Goal: Transaction & Acquisition: Purchase product/service

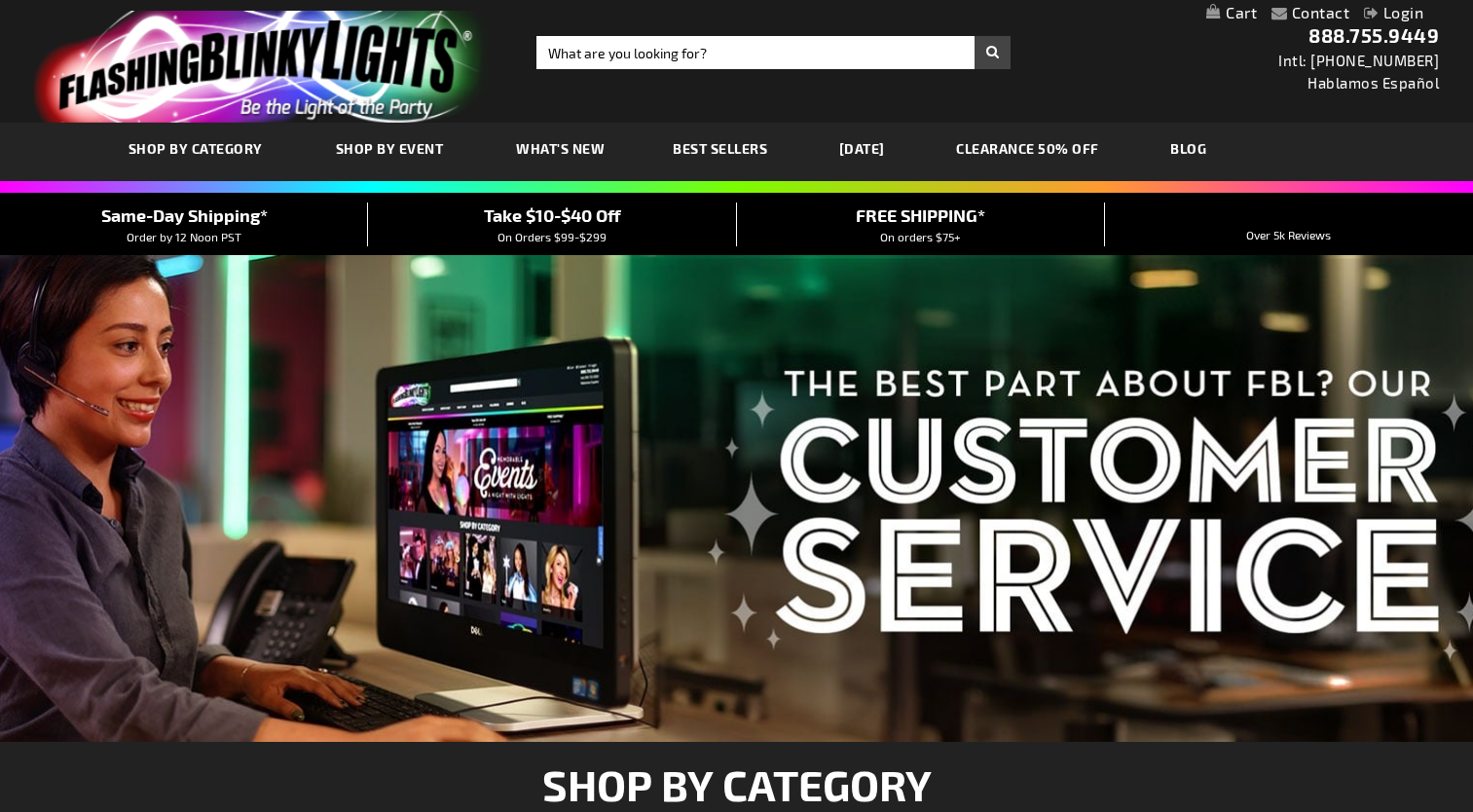
click at [645, 47] on input "Search" at bounding box center [773, 52] width 474 height 33
type input "light saber"
click at [974, 36] on button "Search" at bounding box center [992, 52] width 36 height 33
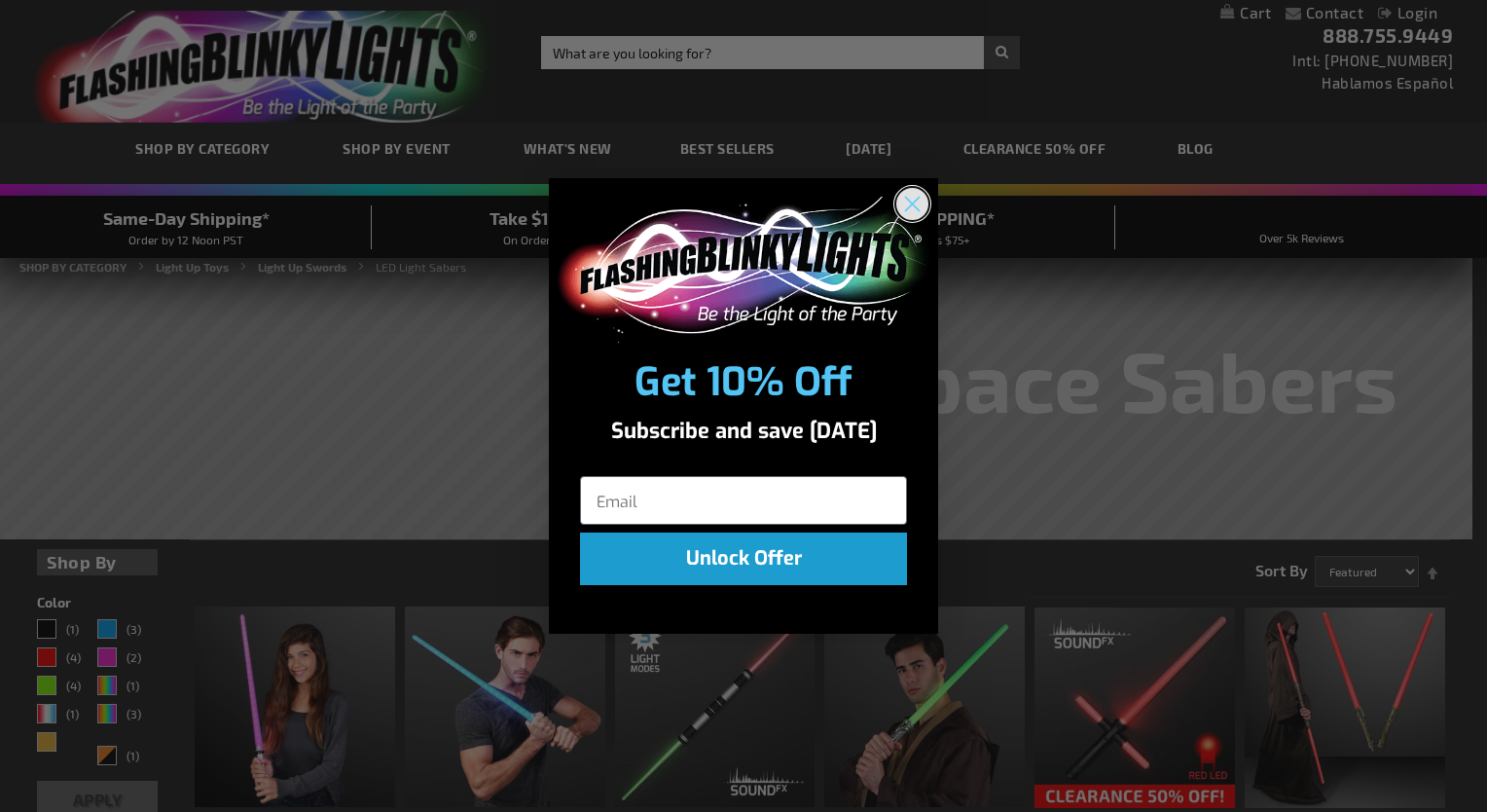
click at [914, 209] on circle "Close dialog" at bounding box center [913, 203] width 32 height 32
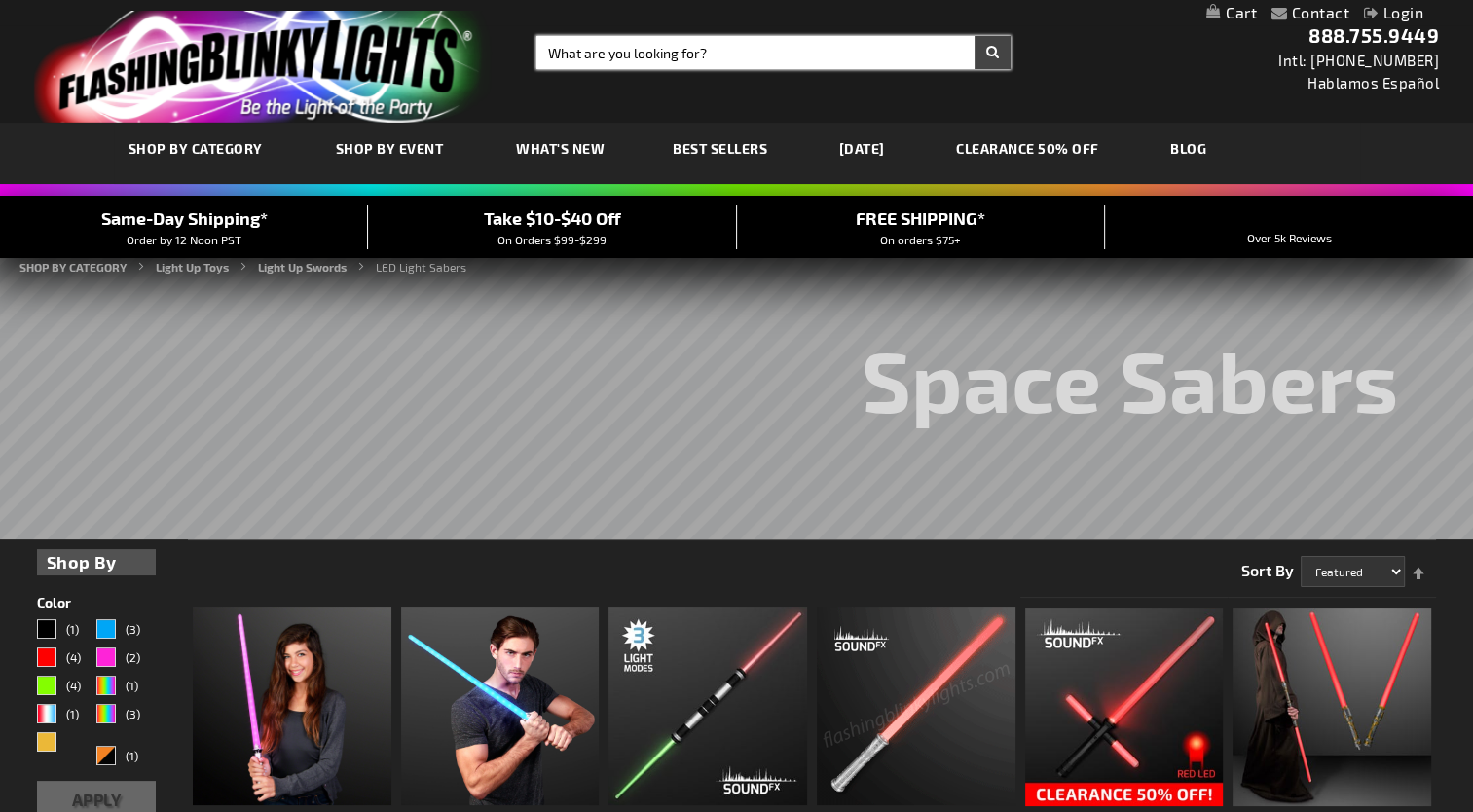
click at [698, 56] on input "Search" at bounding box center [773, 52] width 474 height 33
type input "foam light saber"
click at [974, 36] on button "Search" at bounding box center [992, 52] width 36 height 33
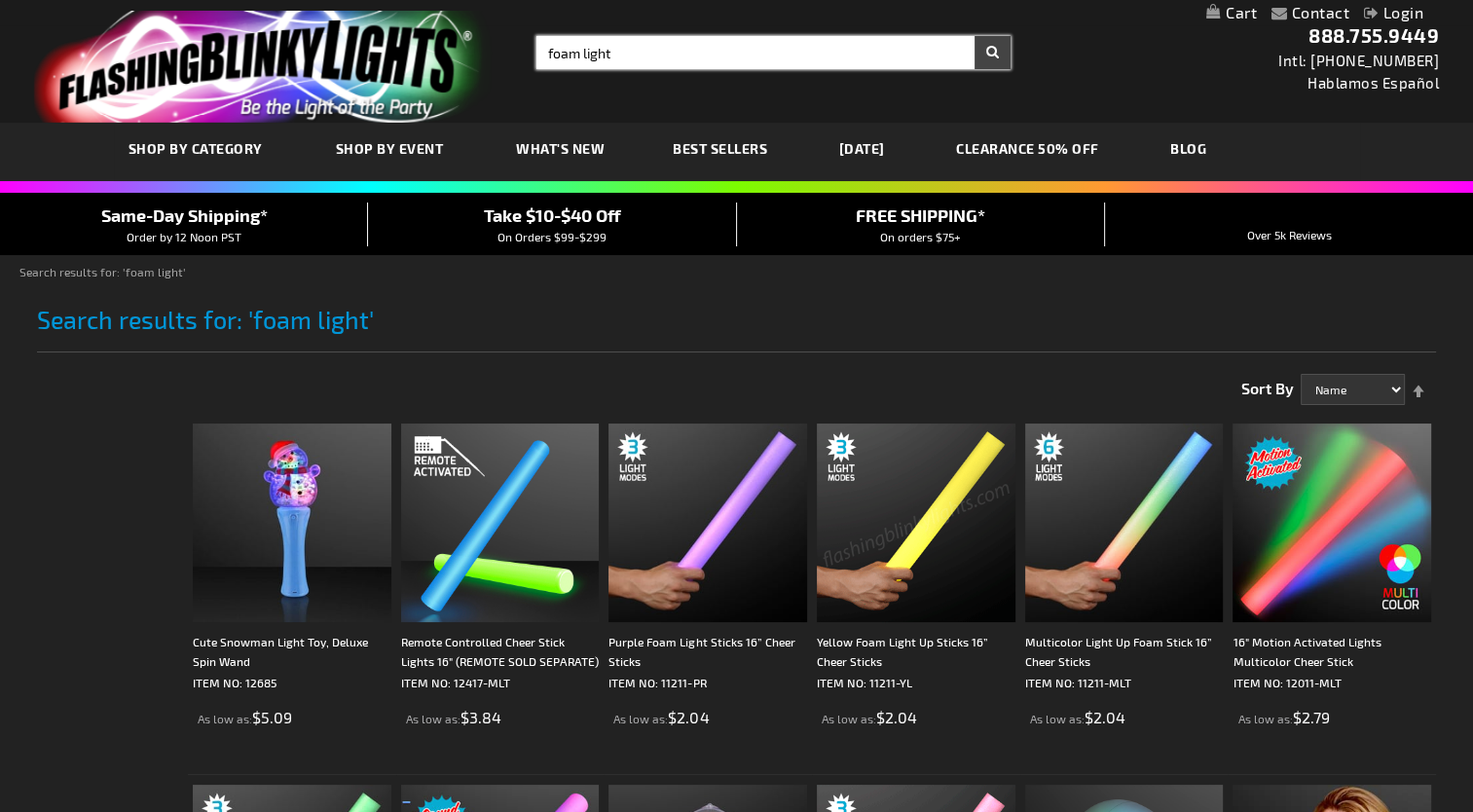
click at [649, 57] on input "foam light" at bounding box center [773, 52] width 474 height 33
type input "foam light sabre"
click at [974, 36] on button "Search" at bounding box center [992, 52] width 36 height 33
click at [982, 59] on button "Search" at bounding box center [992, 52] width 36 height 33
click at [625, 55] on input "foam light" at bounding box center [773, 52] width 474 height 33
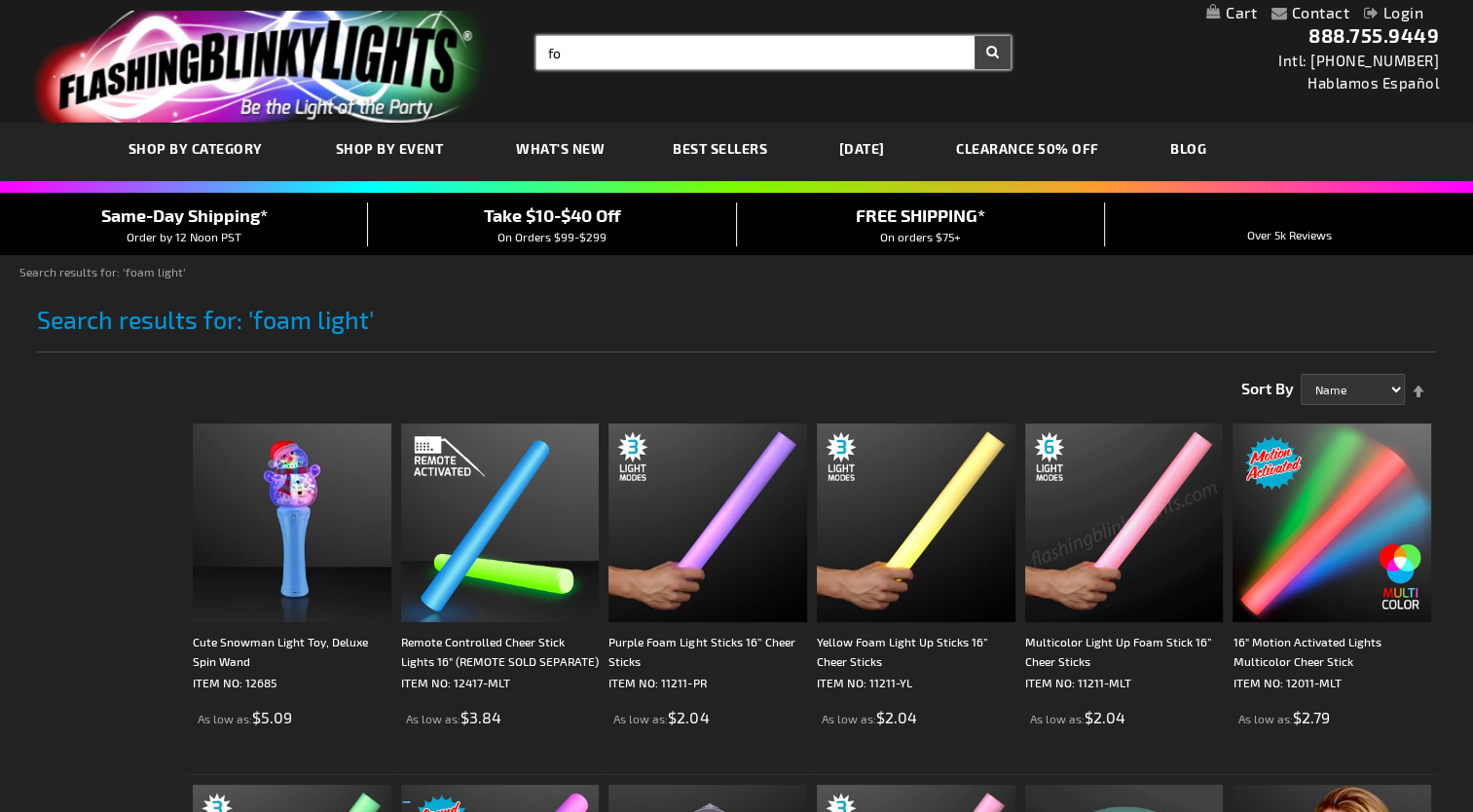
type input "f"
type input "flashing light saber"
click at [974, 36] on button "Search" at bounding box center [992, 52] width 36 height 33
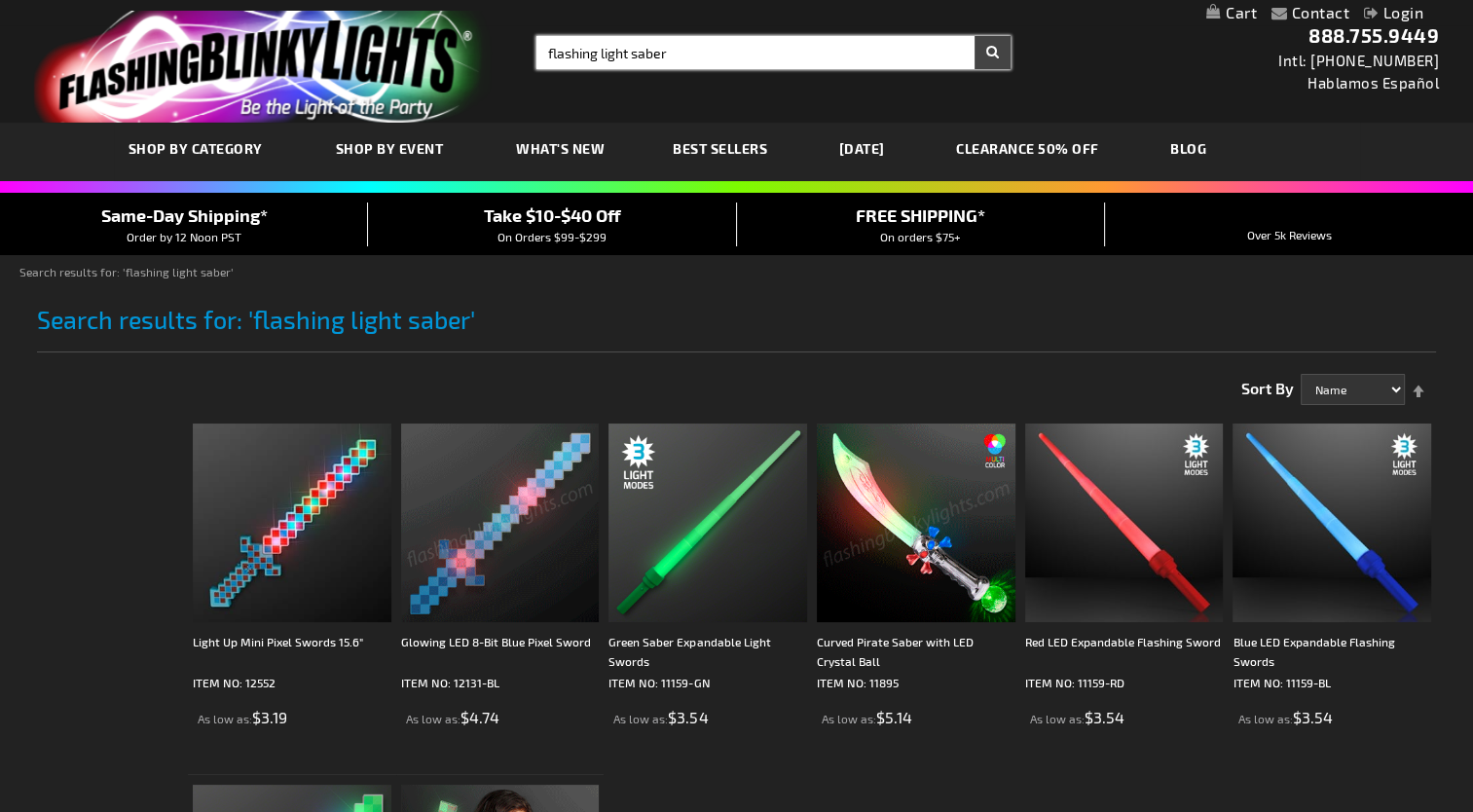
click at [597, 49] on input "flashing light saber" at bounding box center [773, 52] width 474 height 33
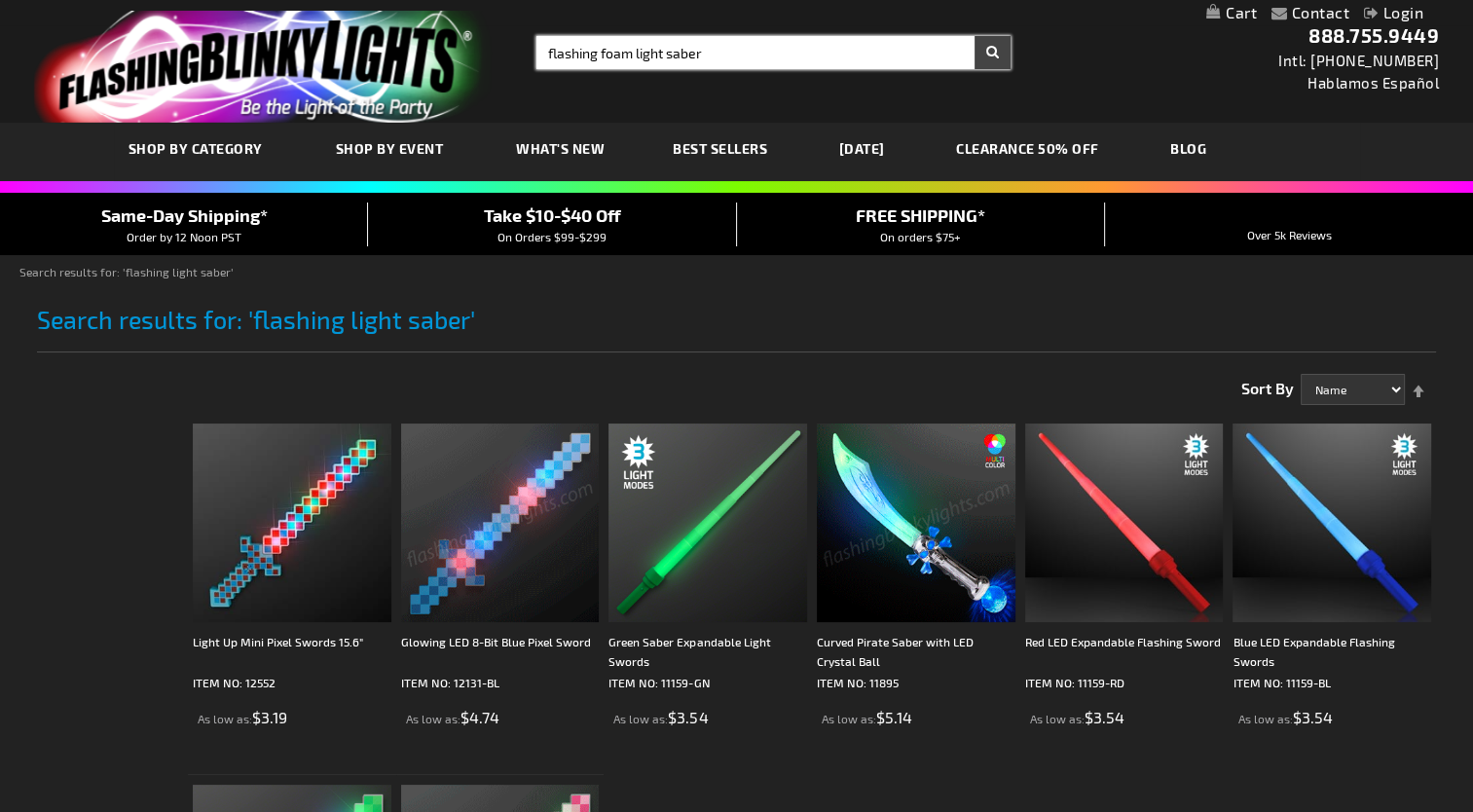
type input "flashing foam light saber"
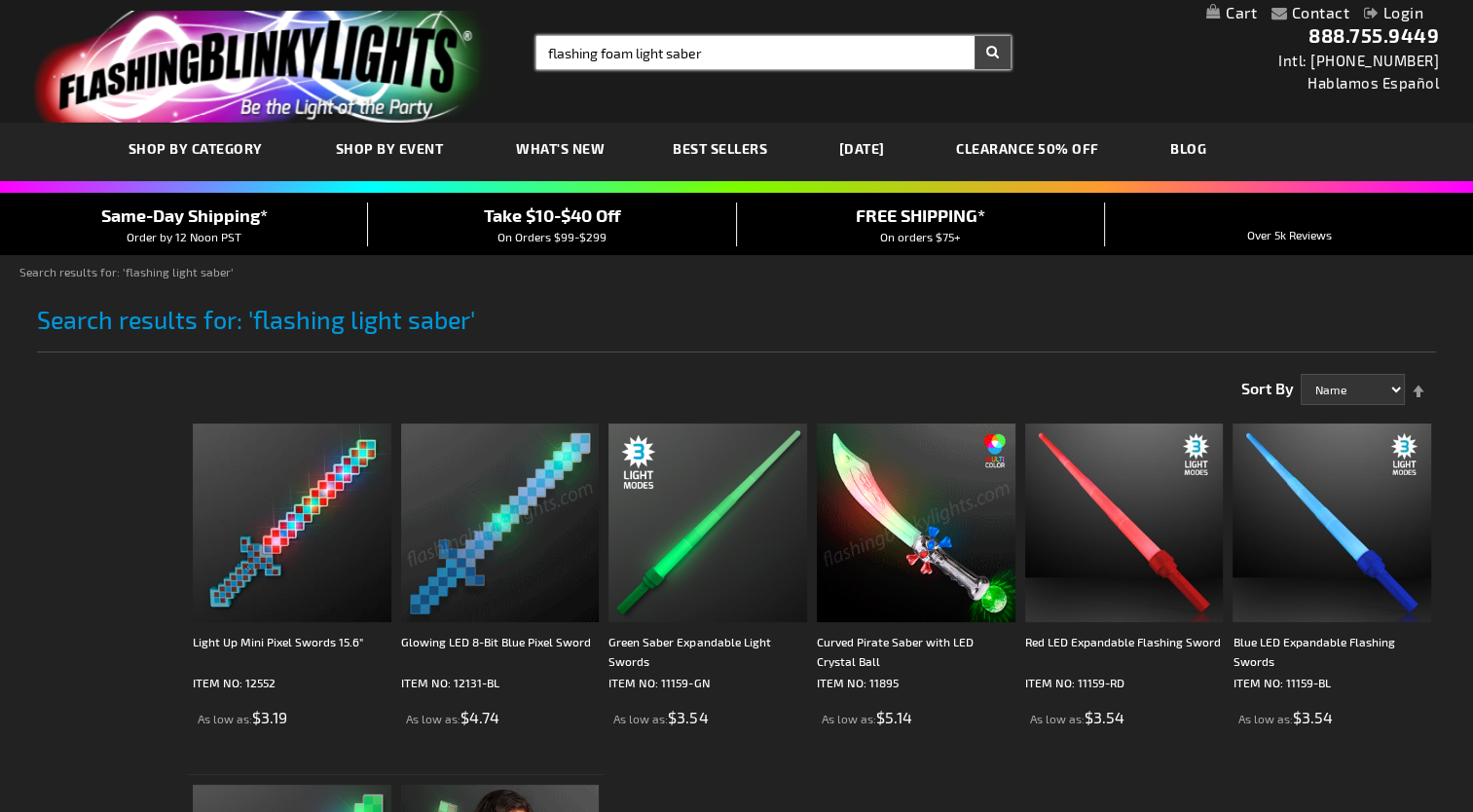
click at [974, 36] on button "Search" at bounding box center [992, 52] width 36 height 33
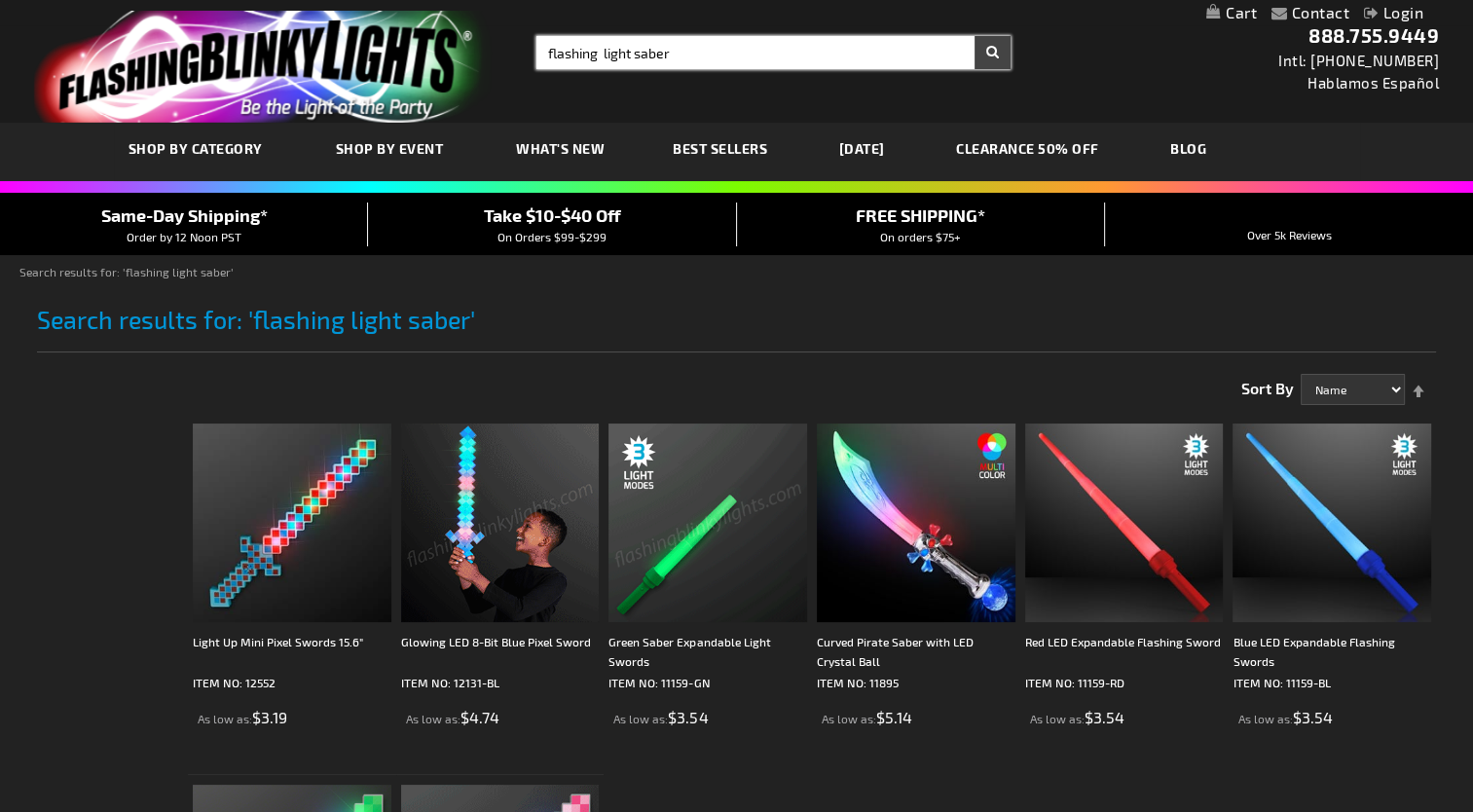
click at [678, 49] on input "flashing light saber" at bounding box center [773, 52] width 474 height 33
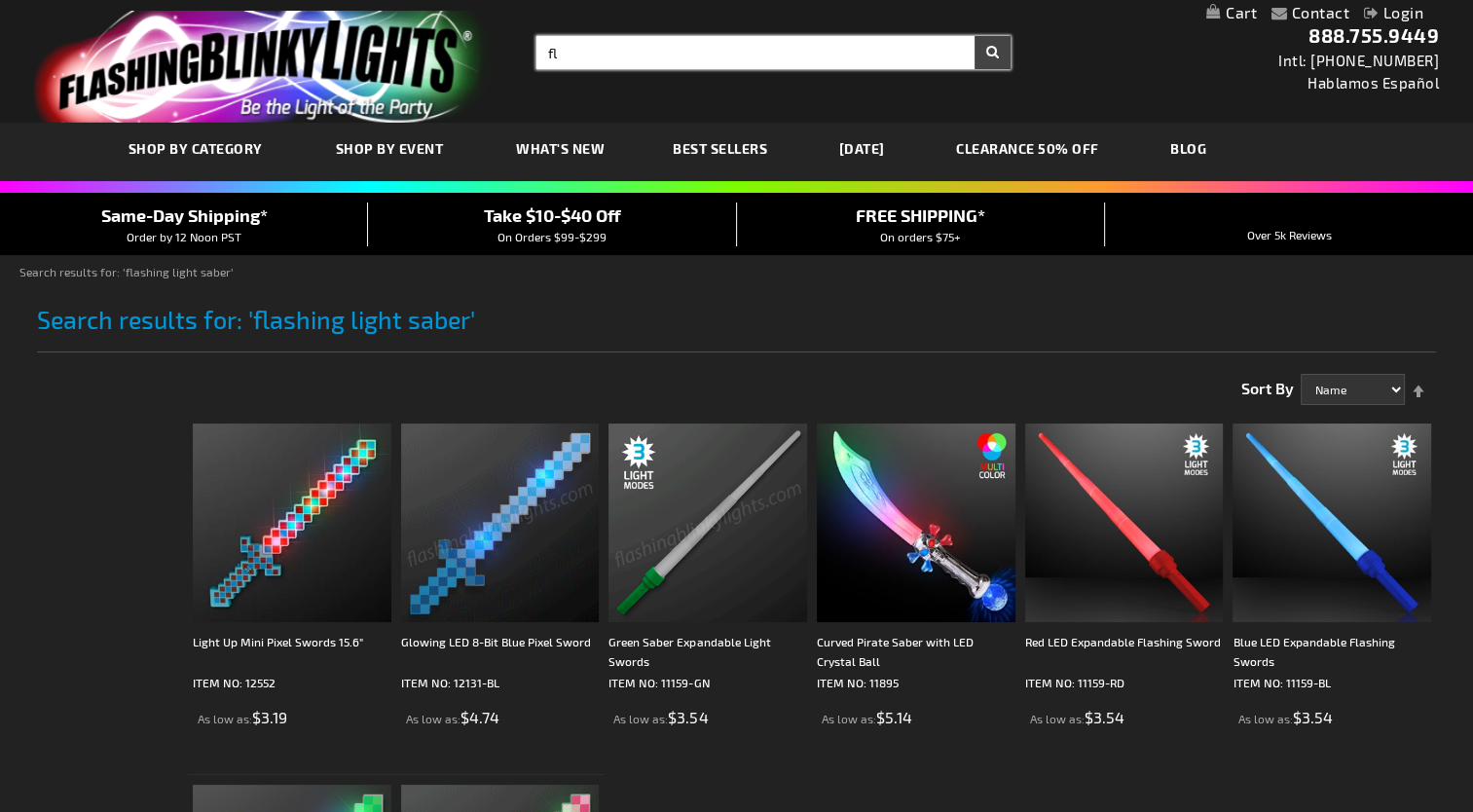
type input "f"
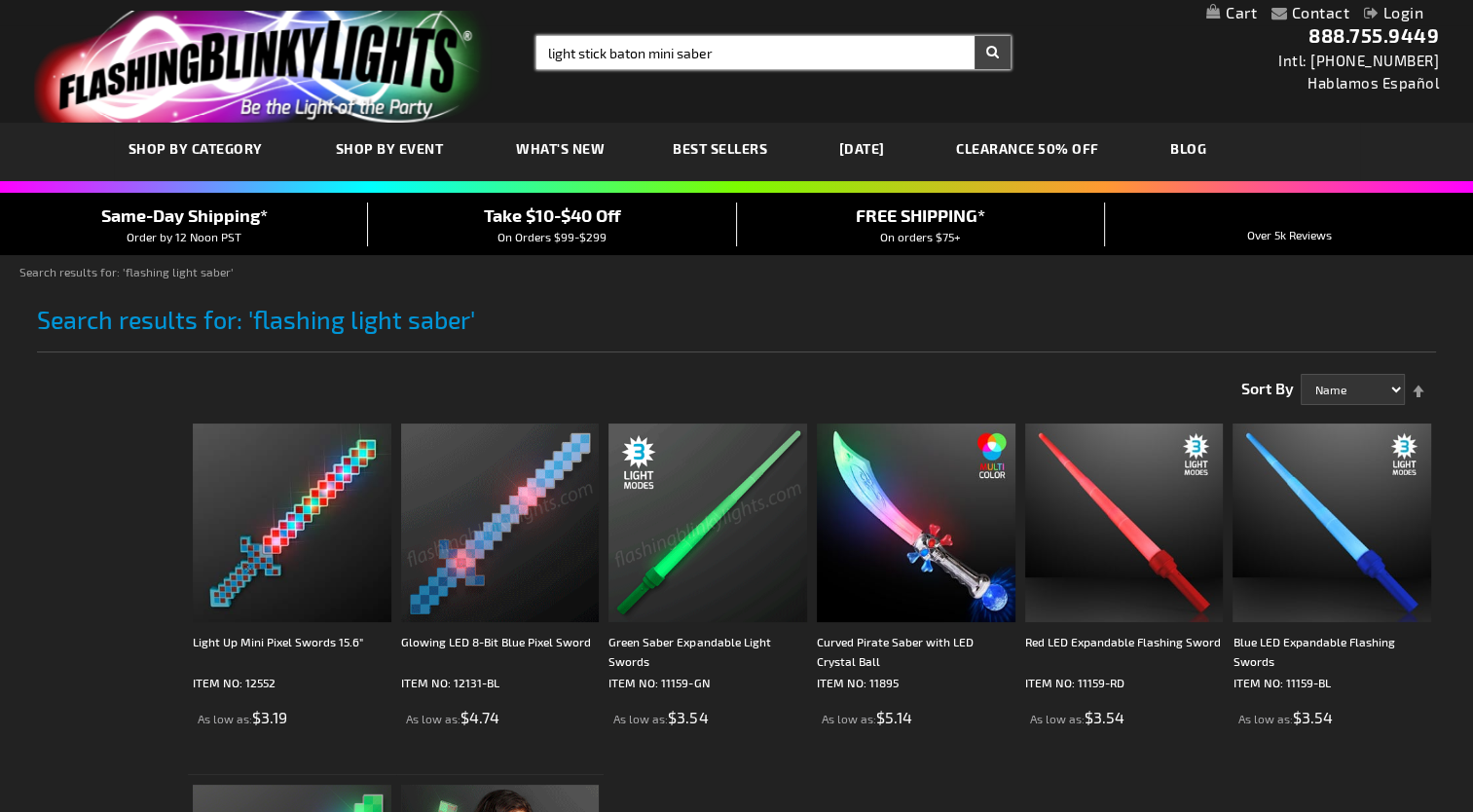
type input "light stick baton mini saber"
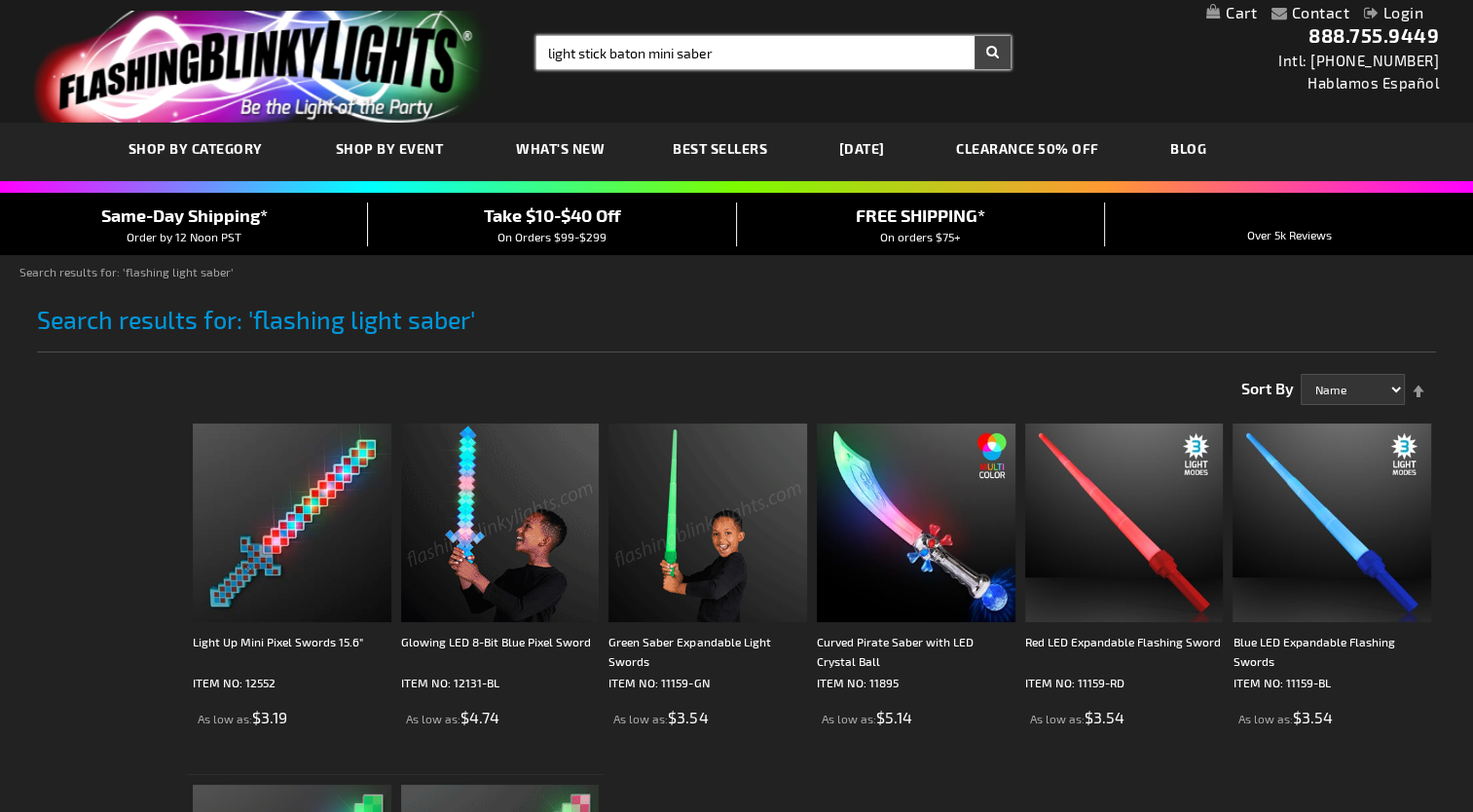
click at [974, 36] on button "Search" at bounding box center [992, 52] width 36 height 33
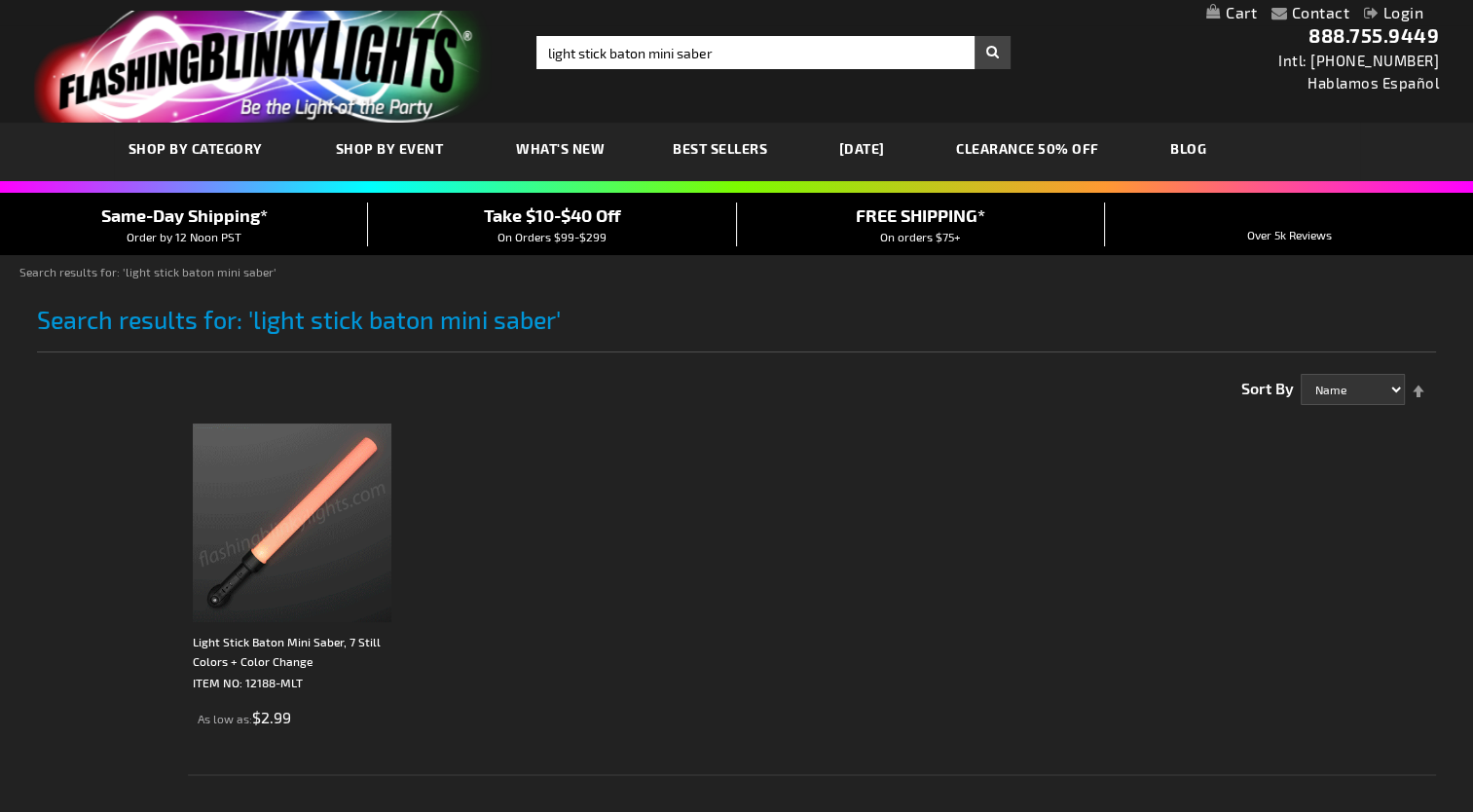
click at [316, 561] on img at bounding box center [292, 522] width 199 height 199
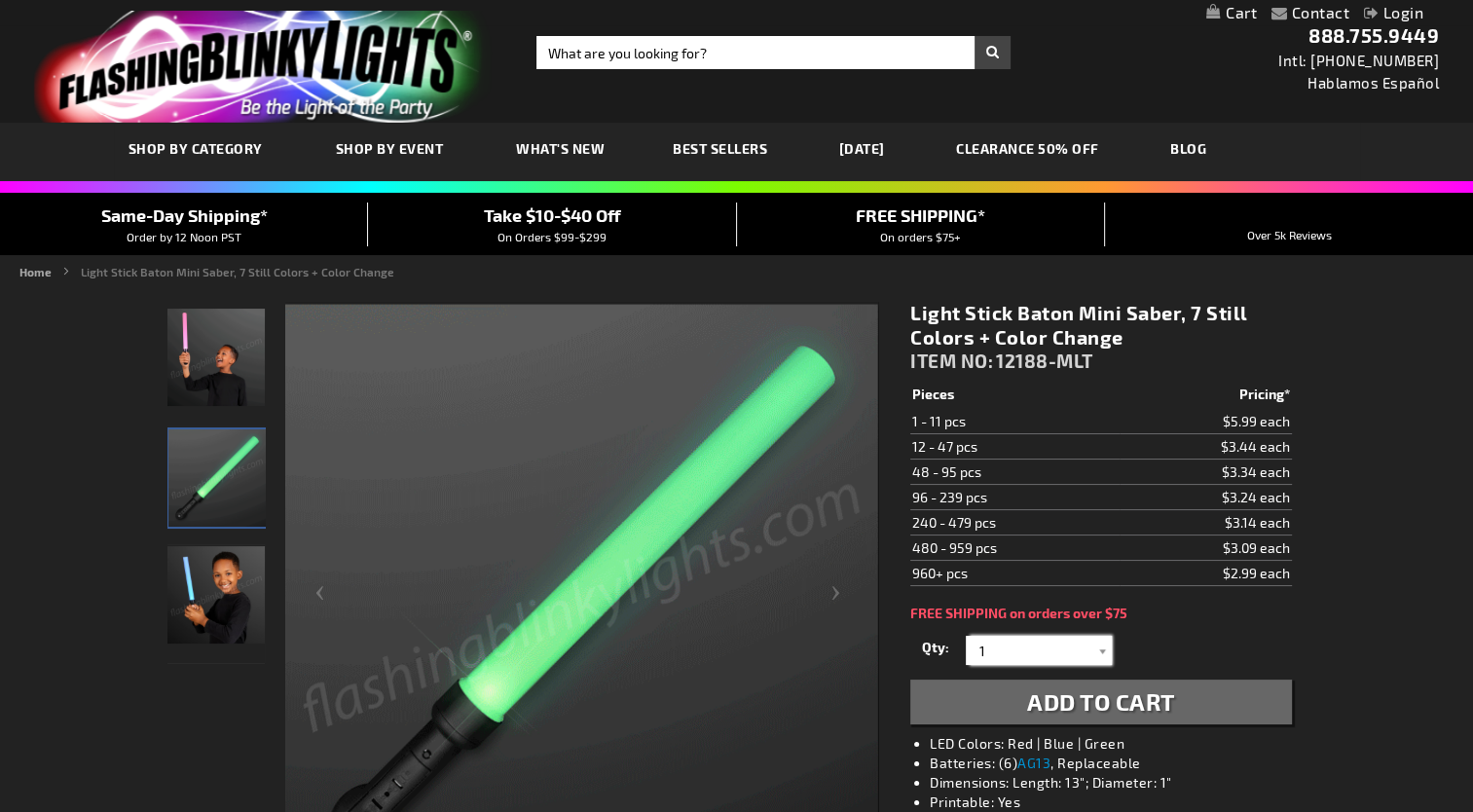
click at [1002, 649] on input "1" at bounding box center [1041, 650] width 141 height 29
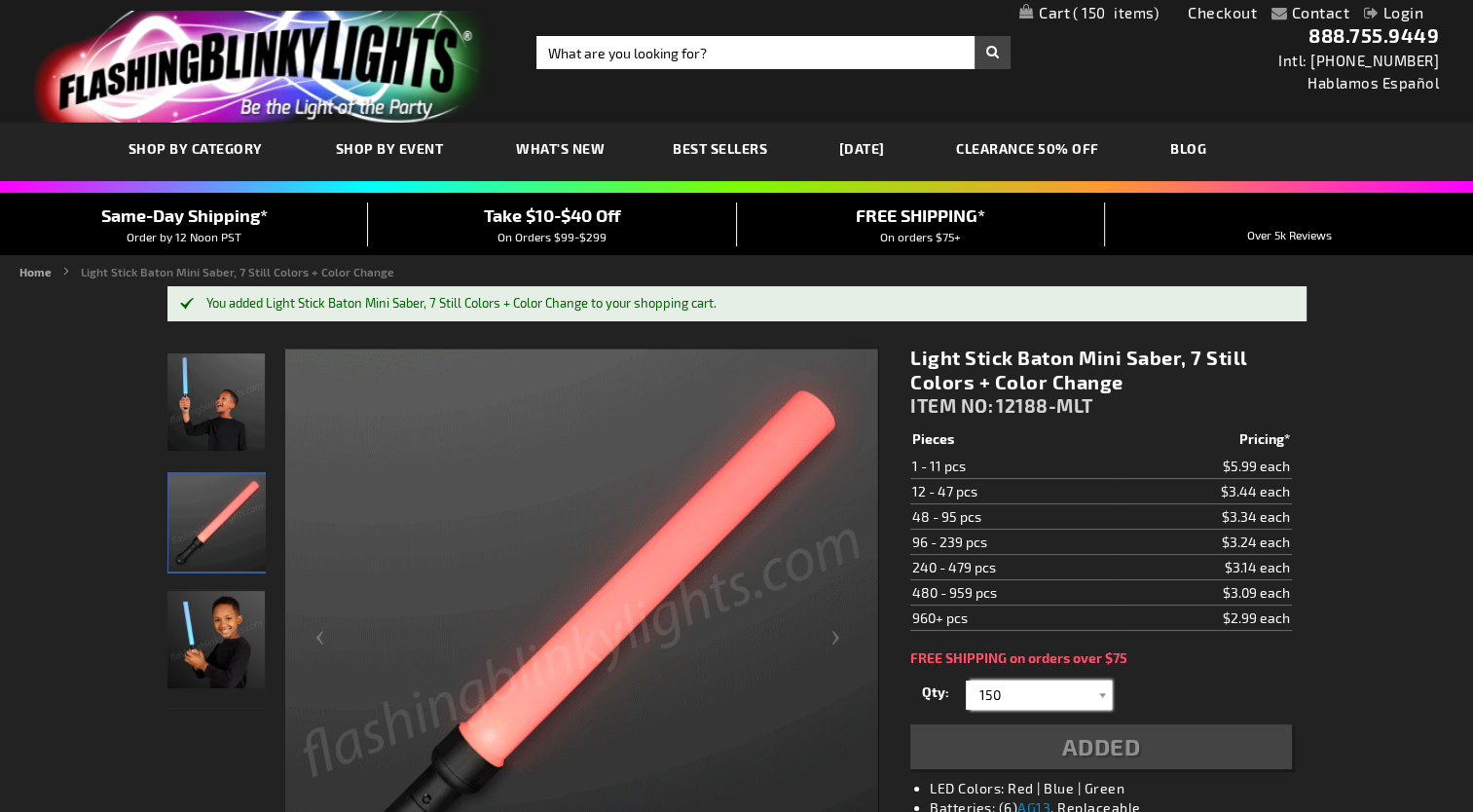
type input "150"
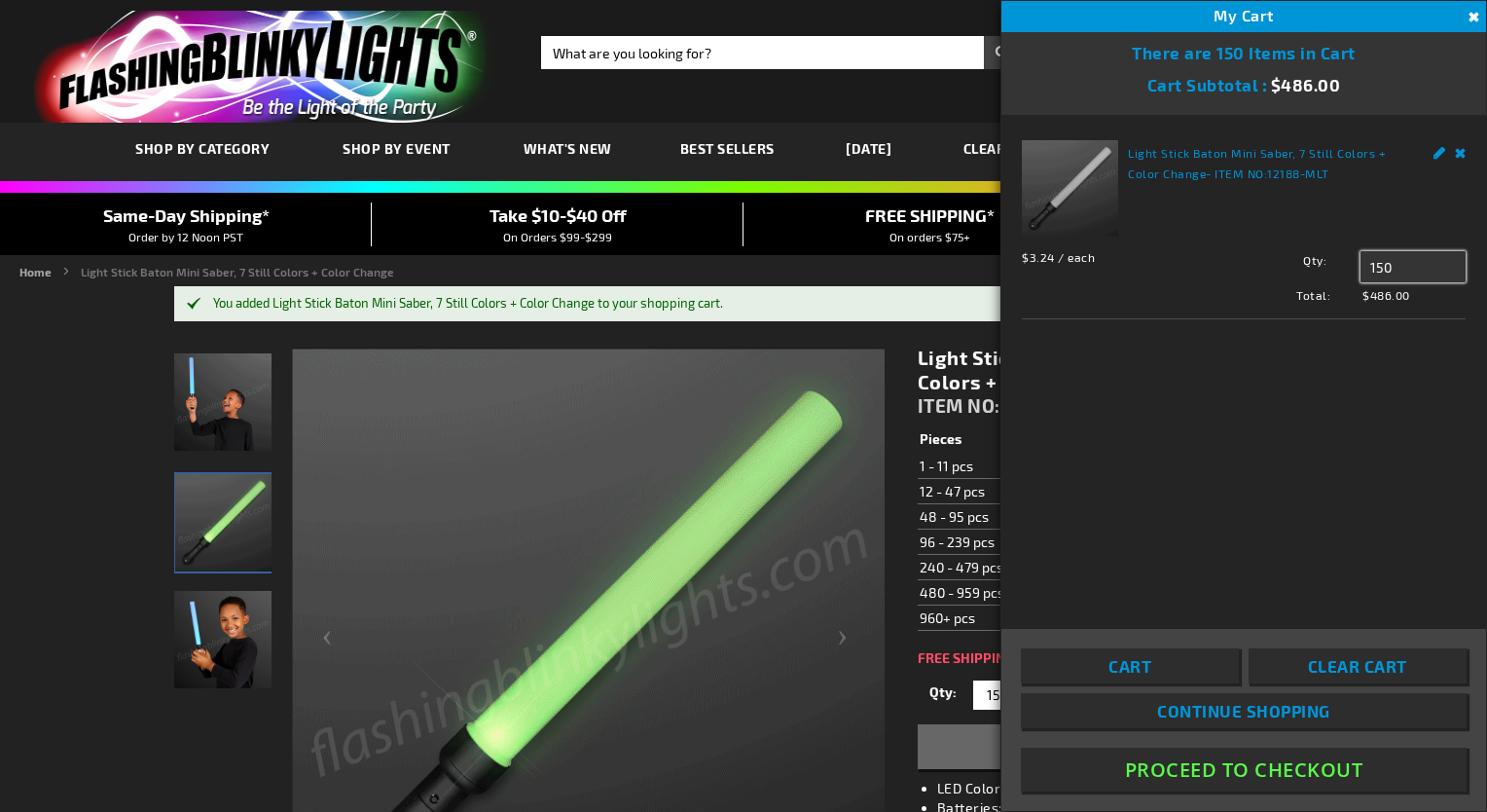
click at [1394, 266] on input "150" at bounding box center [1413, 266] width 105 height 31
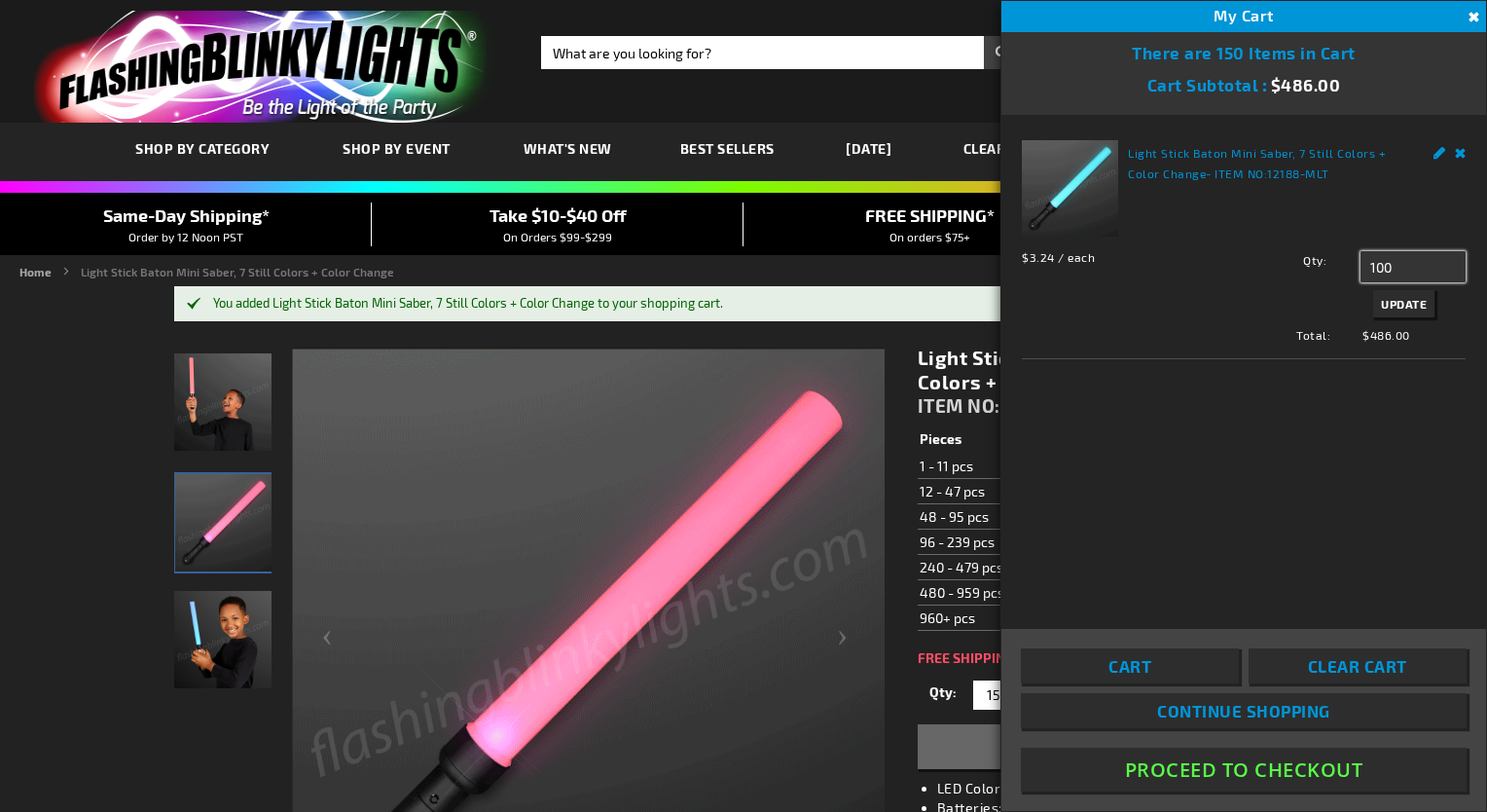
type input "100"
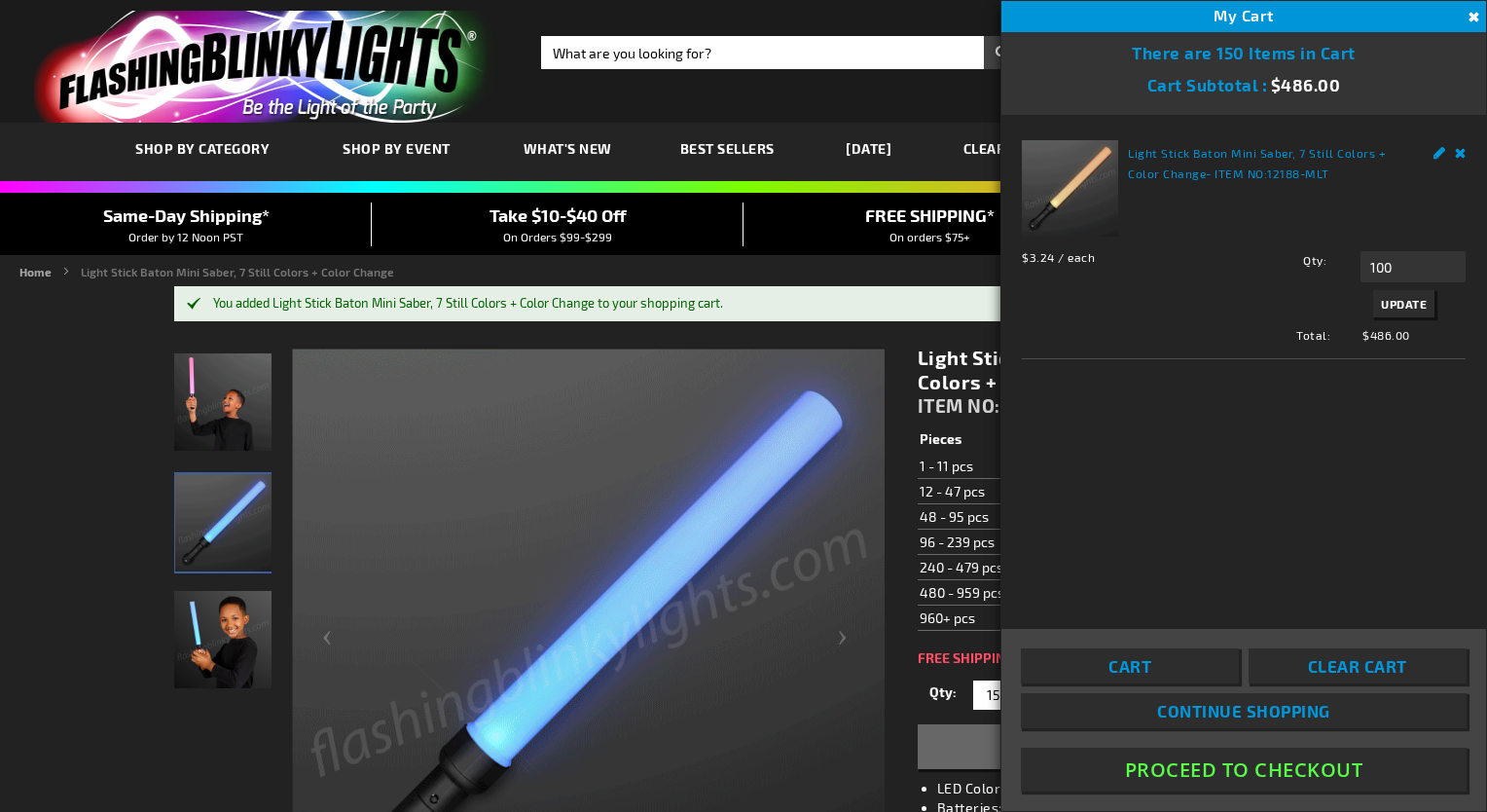
click at [1410, 303] on span "Update" at bounding box center [1404, 304] width 46 height 14
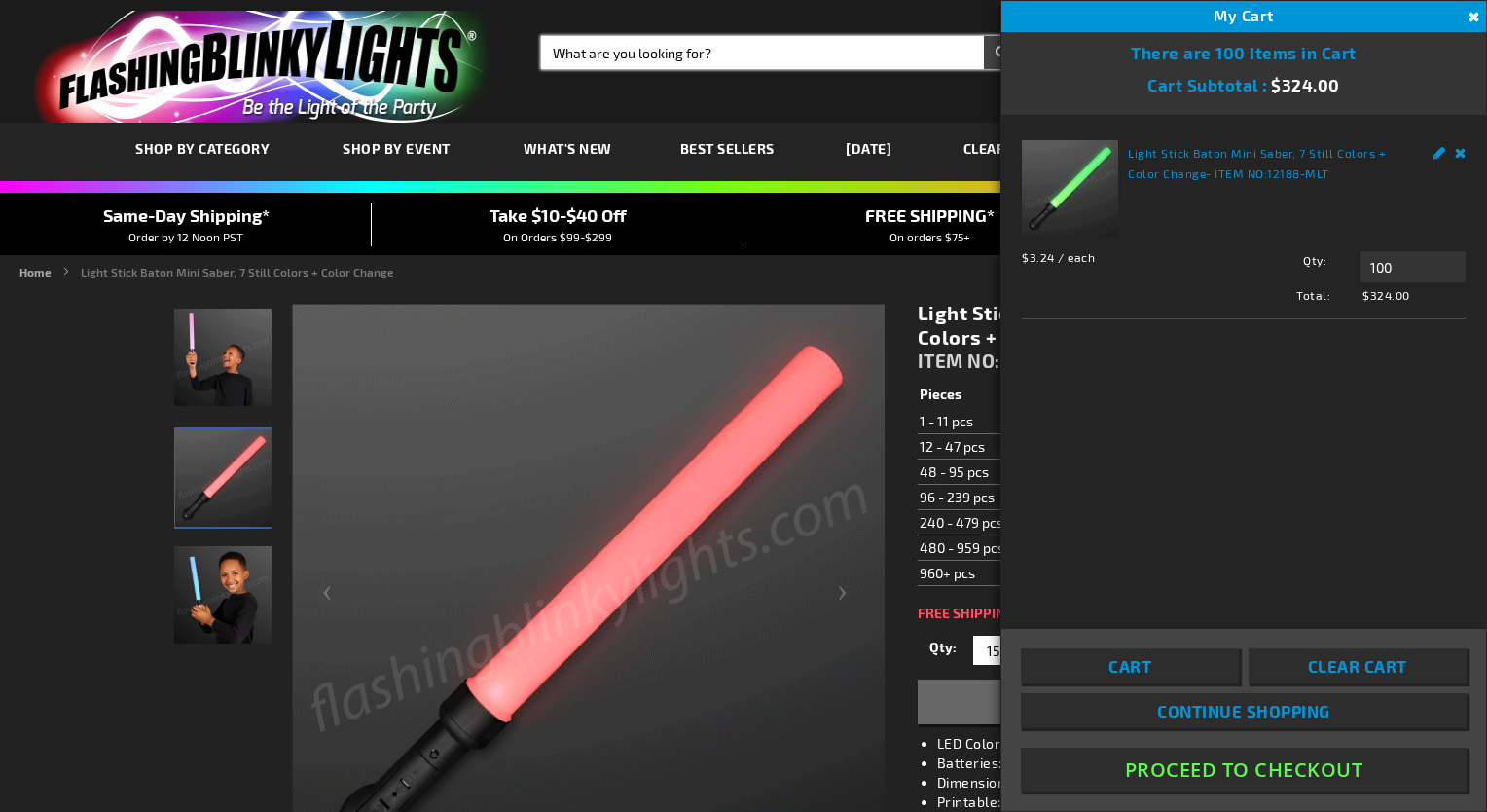
click at [689, 49] on input "Search" at bounding box center [780, 52] width 479 height 33
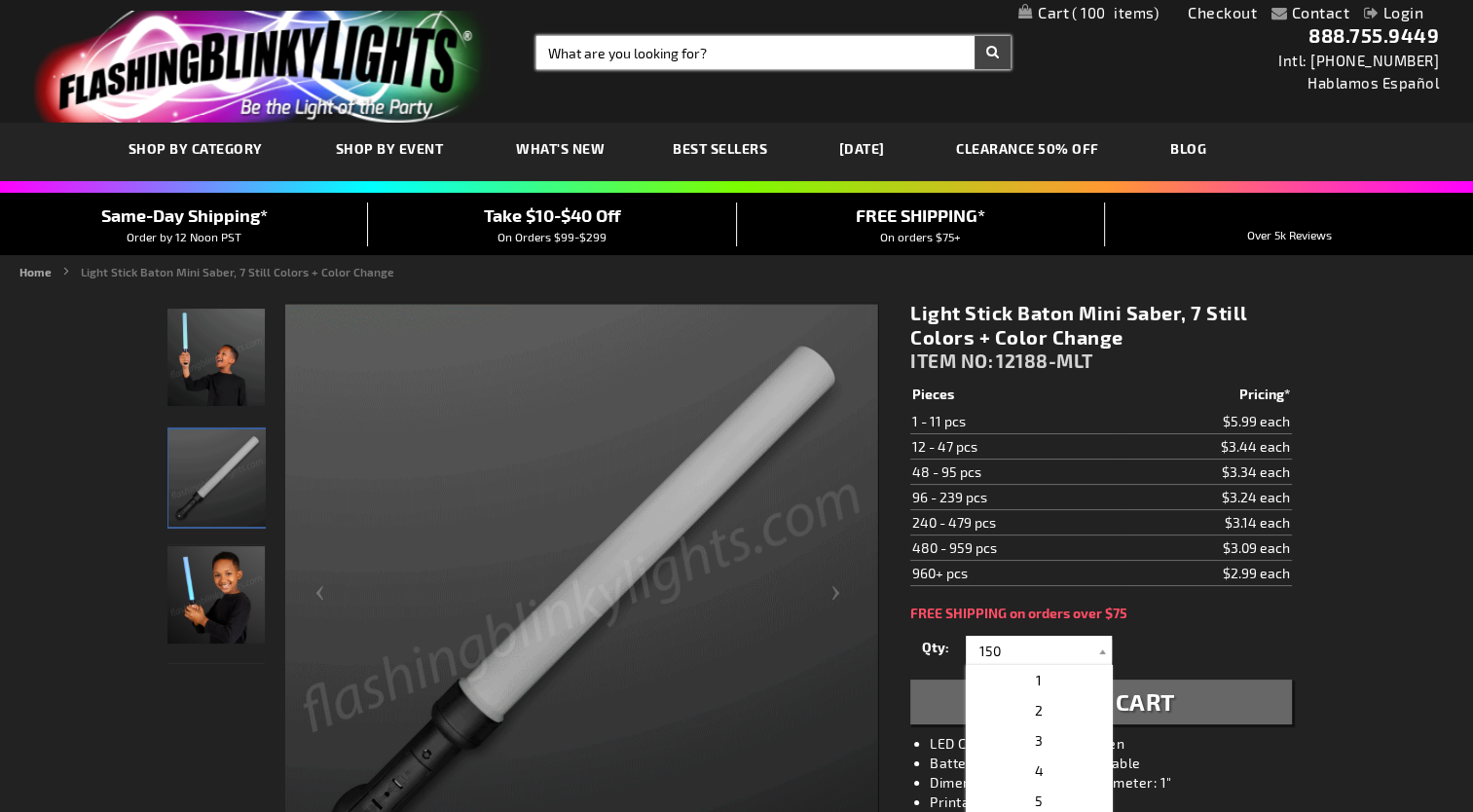
click at [657, 45] on input "Search" at bounding box center [773, 52] width 474 height 33
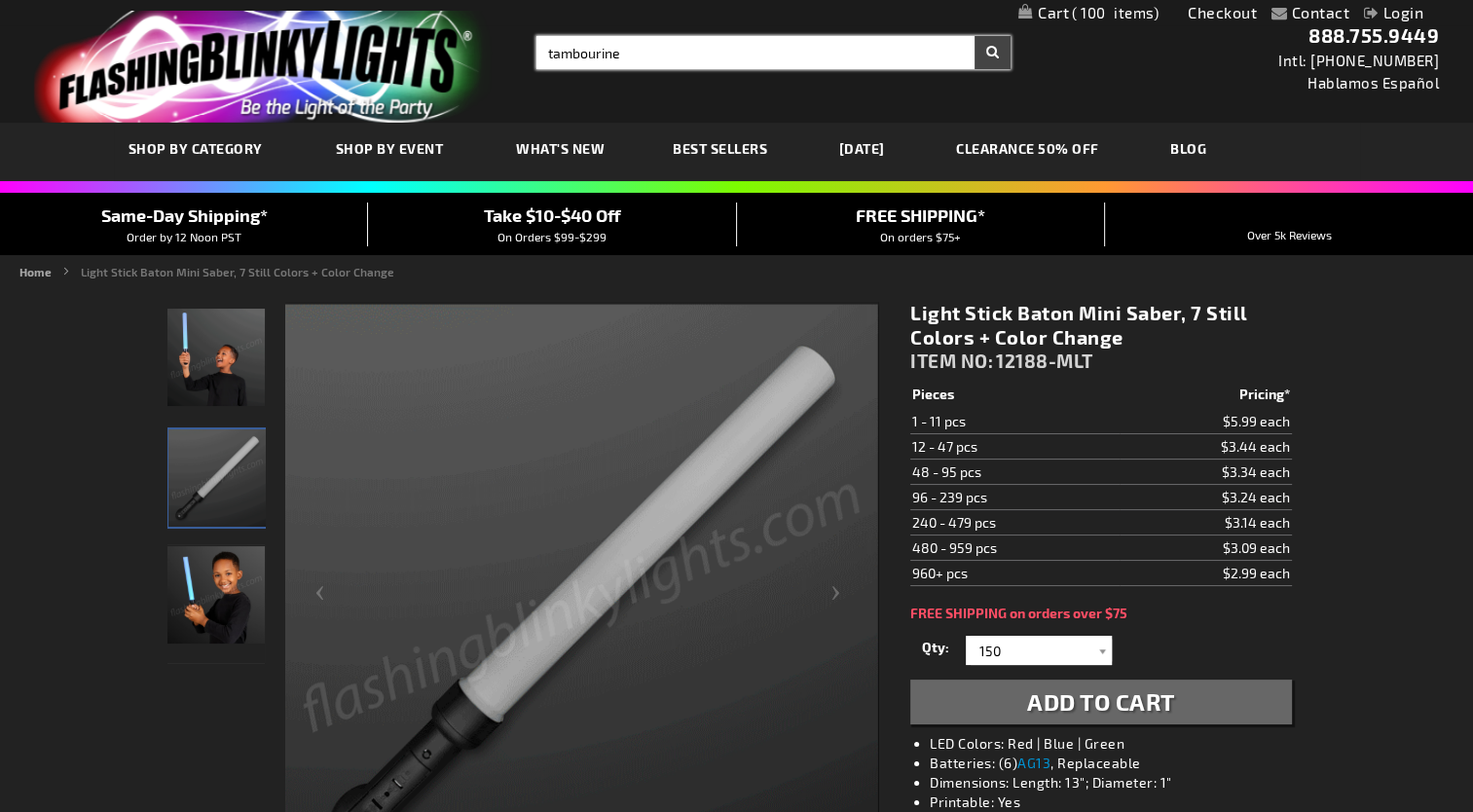
type input "tambourine"
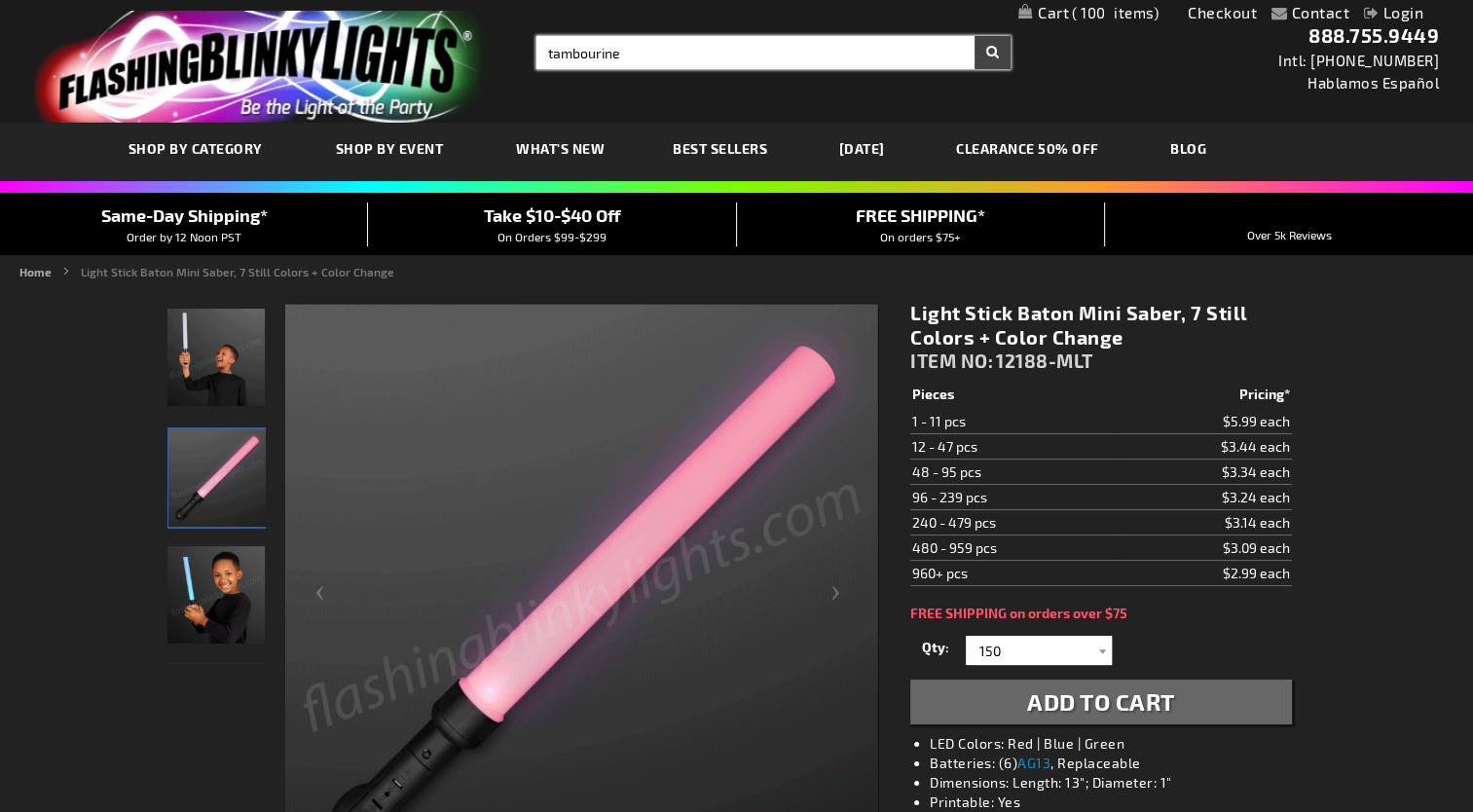
click at [974, 36] on button "Search" at bounding box center [992, 52] width 36 height 33
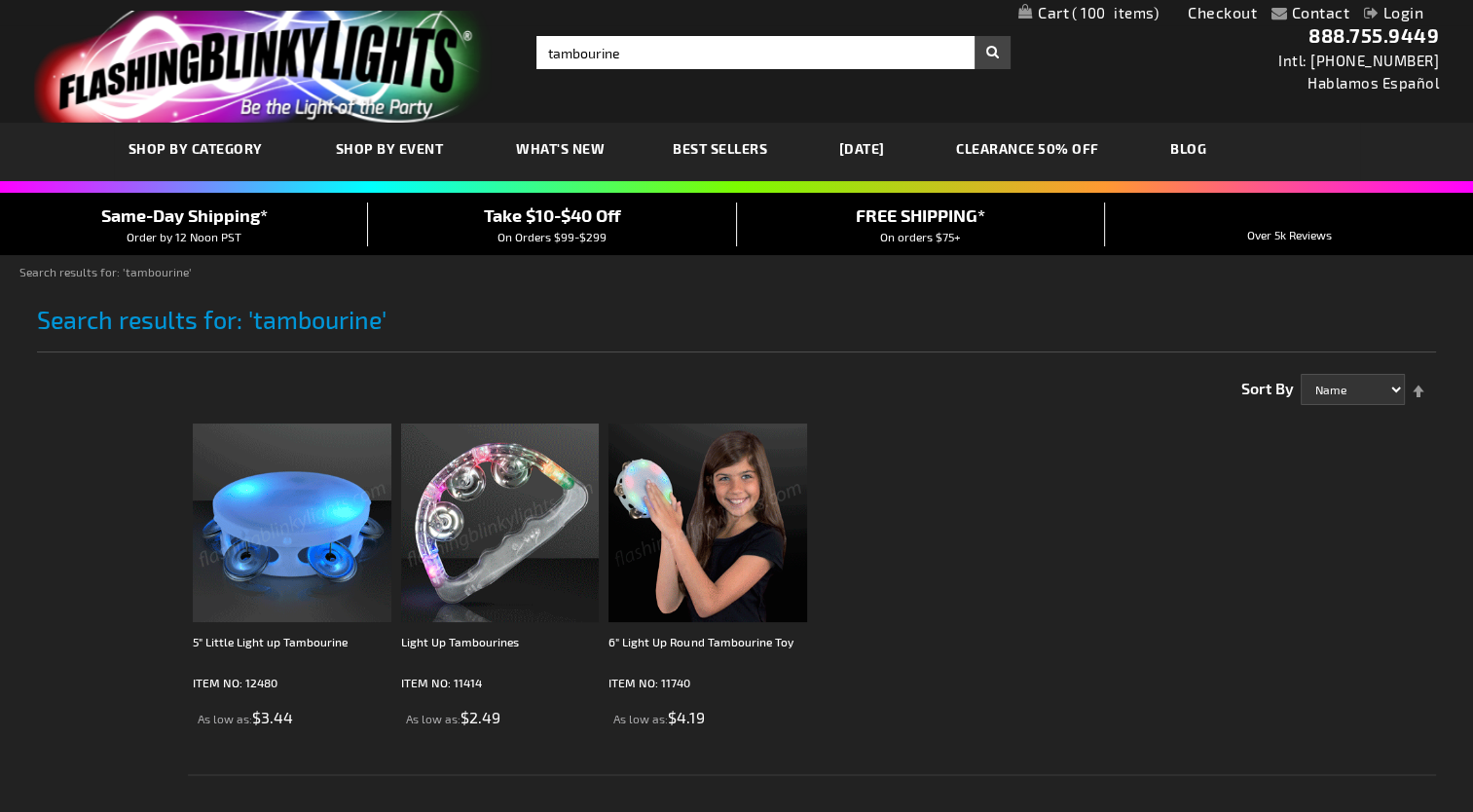
click at [328, 527] on img at bounding box center [292, 522] width 199 height 199
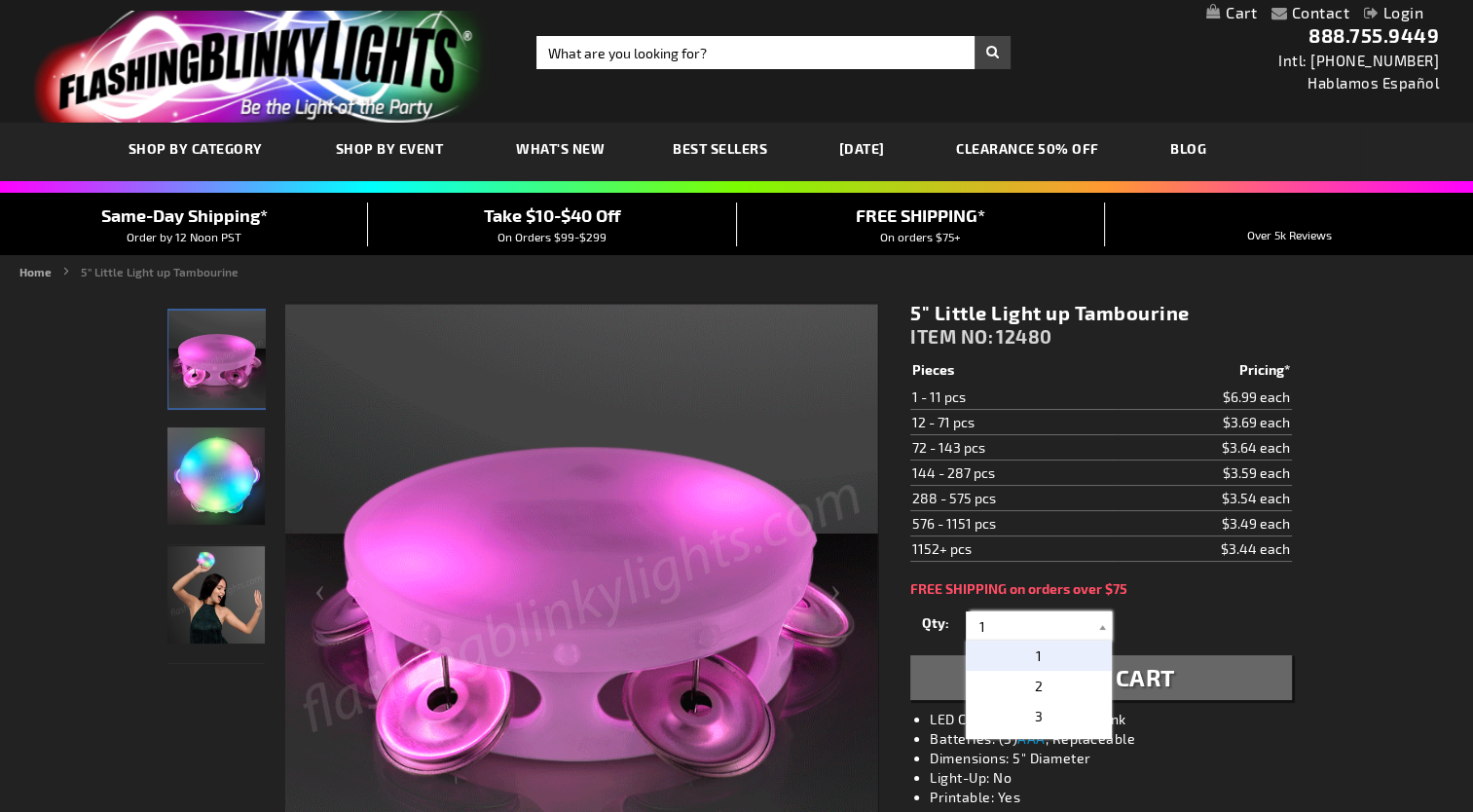
click at [1001, 629] on input "1" at bounding box center [1041, 625] width 141 height 29
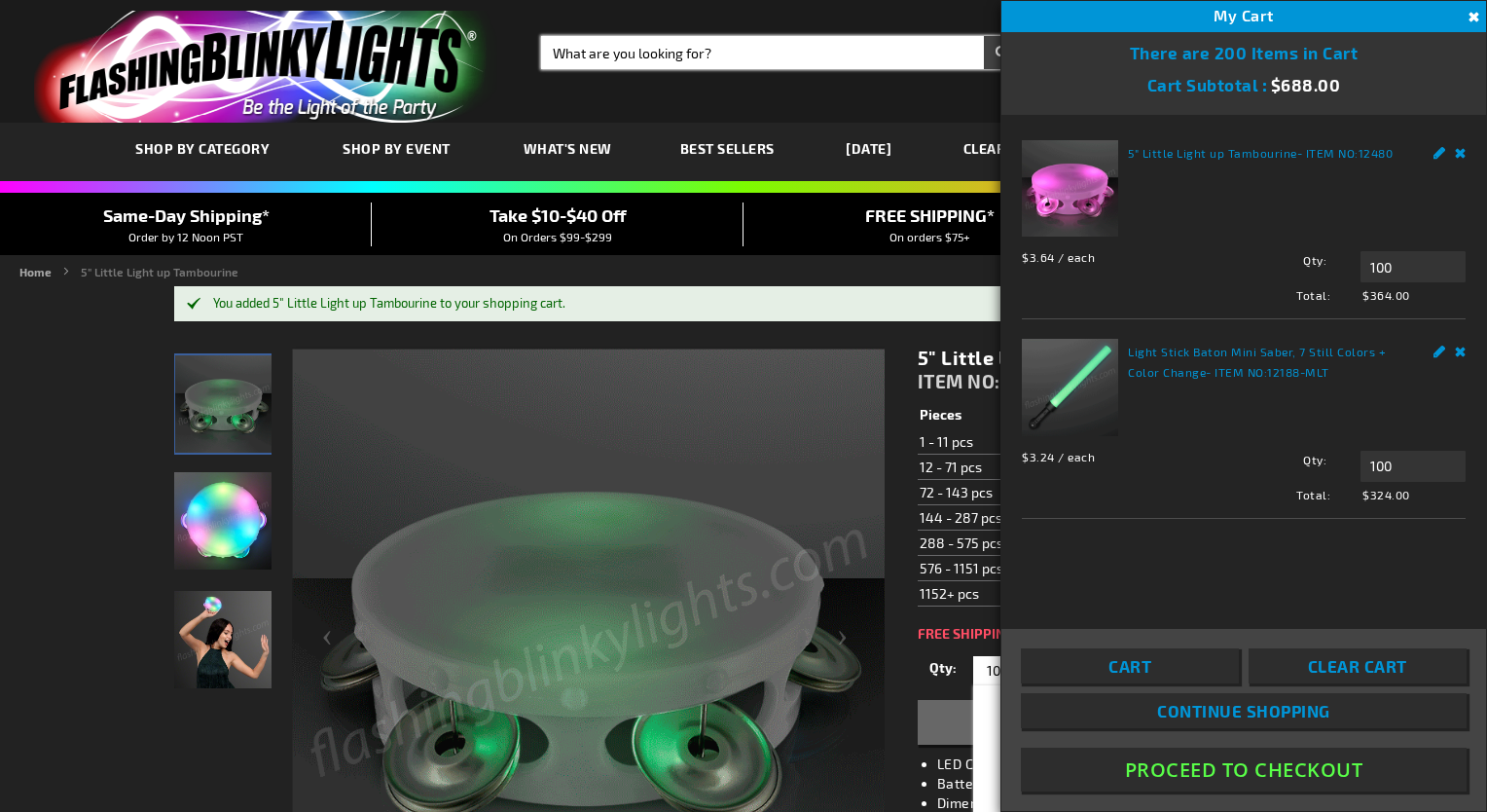
click at [602, 49] on input "Search" at bounding box center [780, 52] width 479 height 33
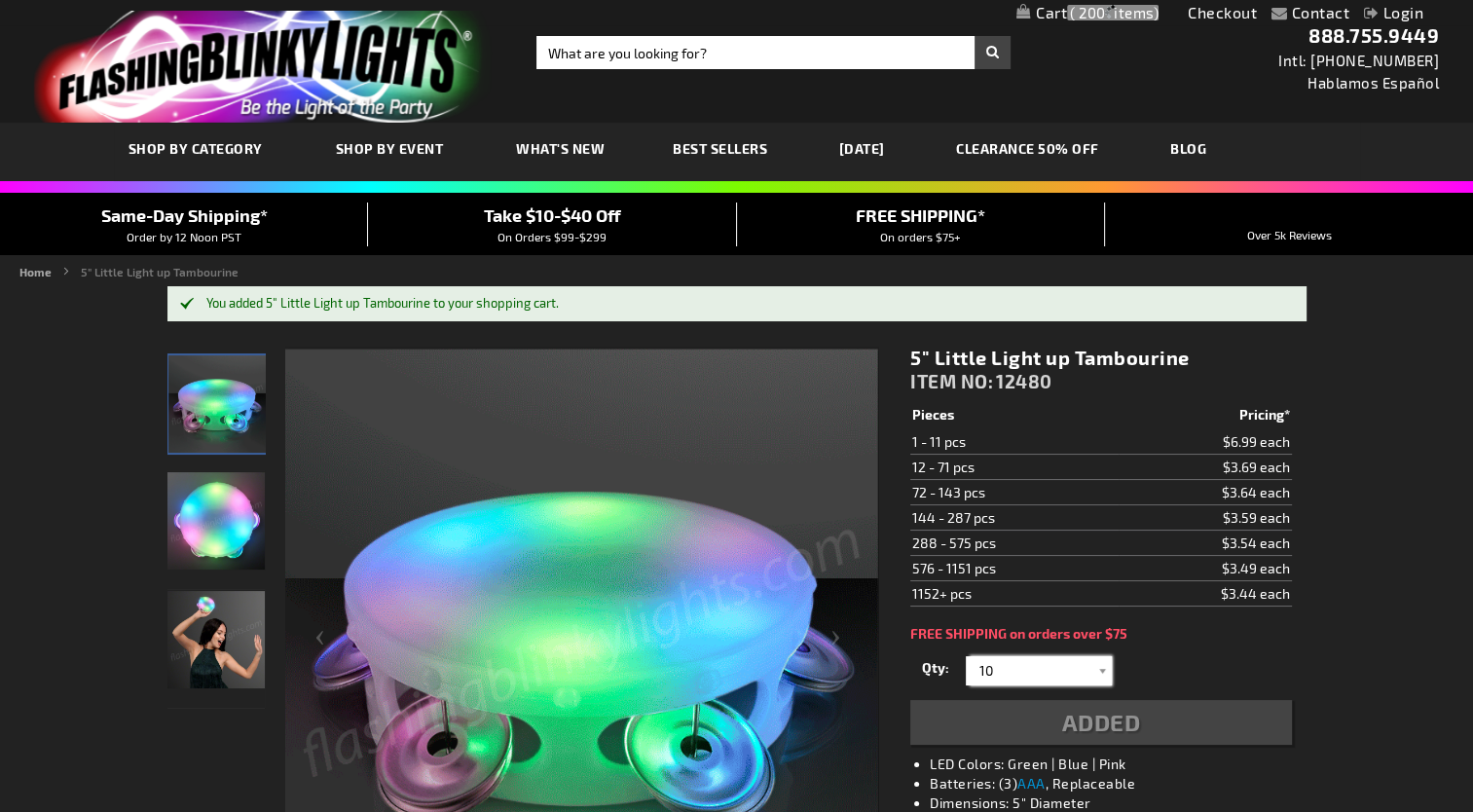
type input "10"
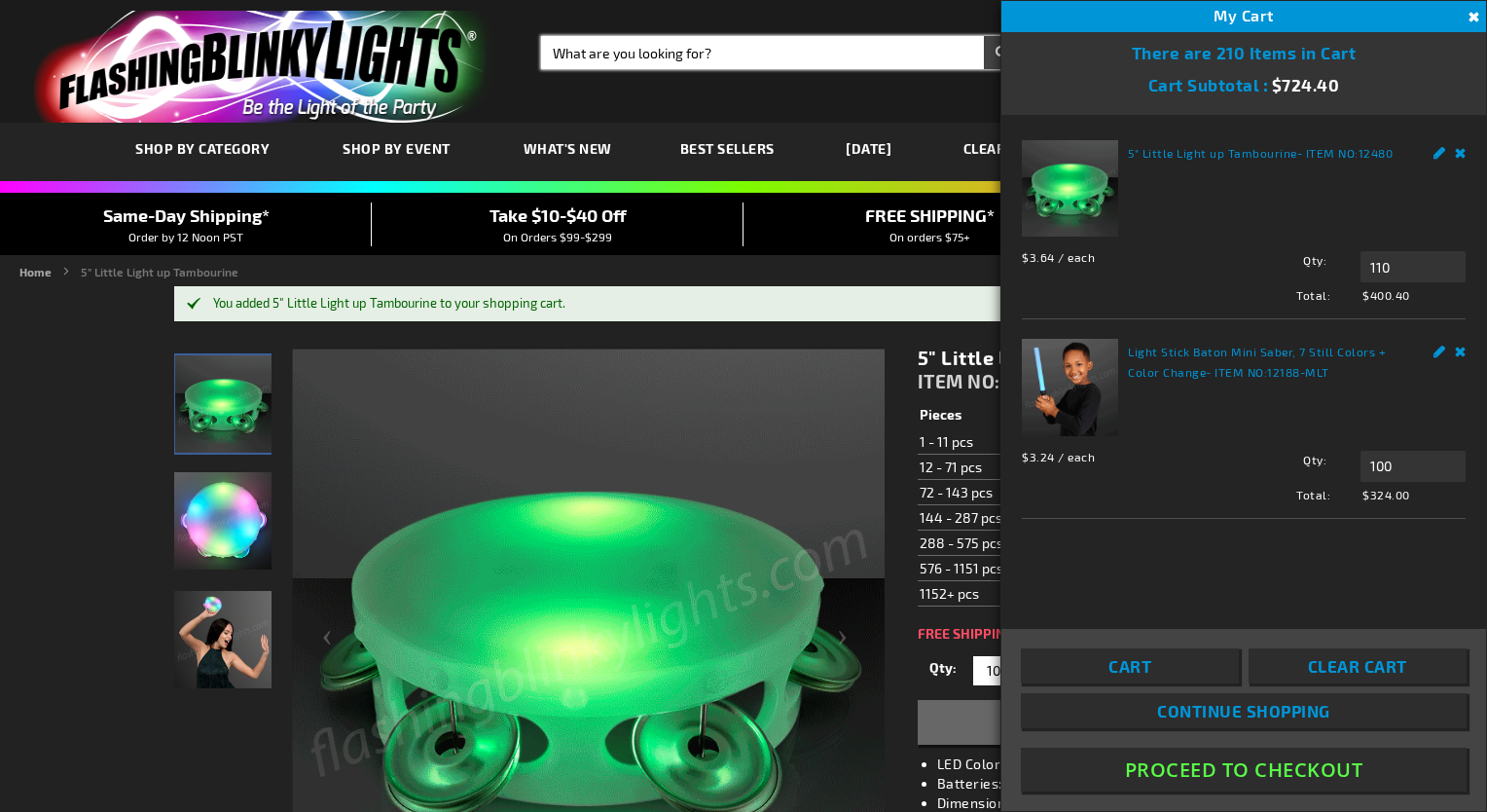
click at [768, 64] on input "Search" at bounding box center [780, 52] width 479 height 33
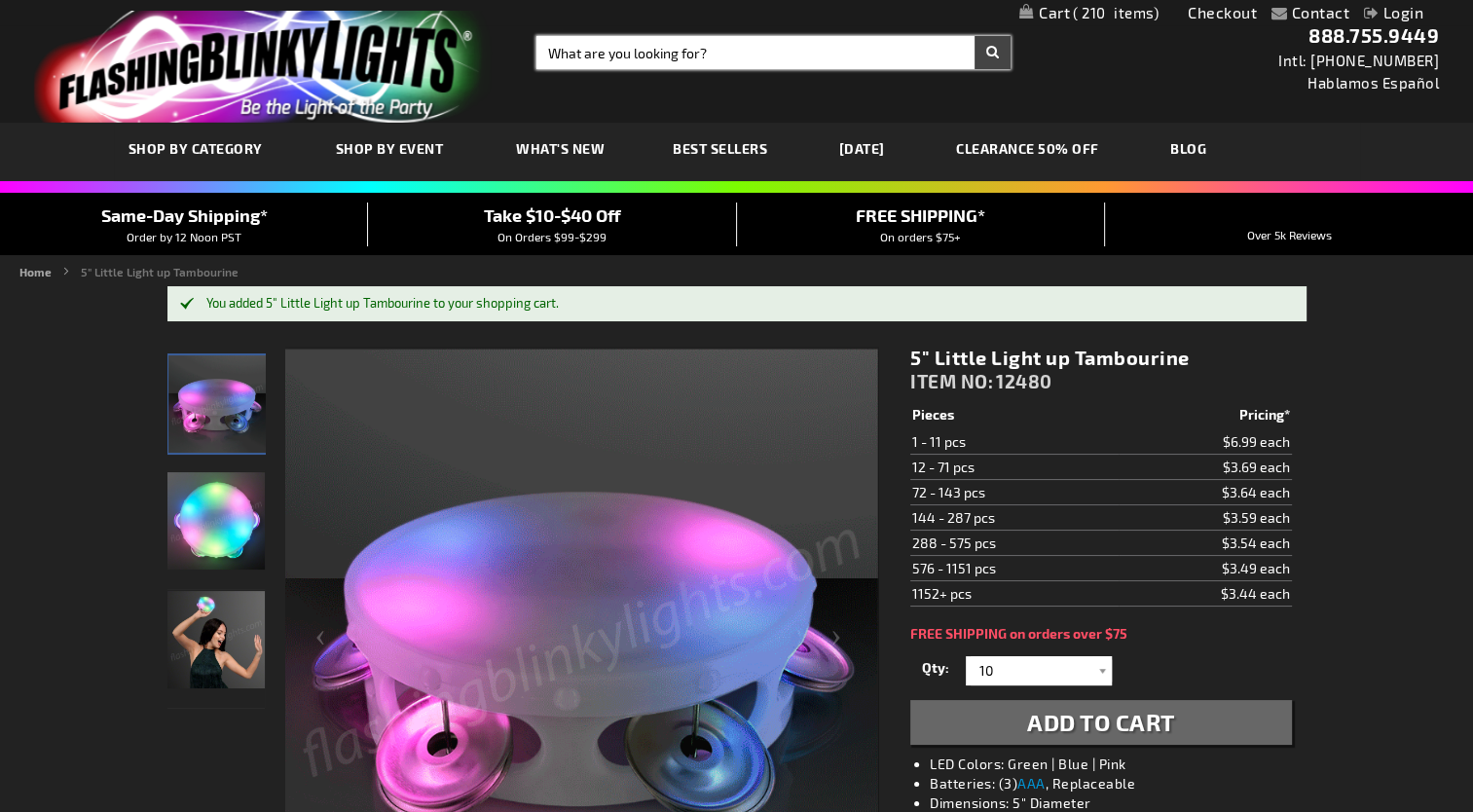
click at [716, 55] on input "Search" at bounding box center [773, 52] width 474 height 33
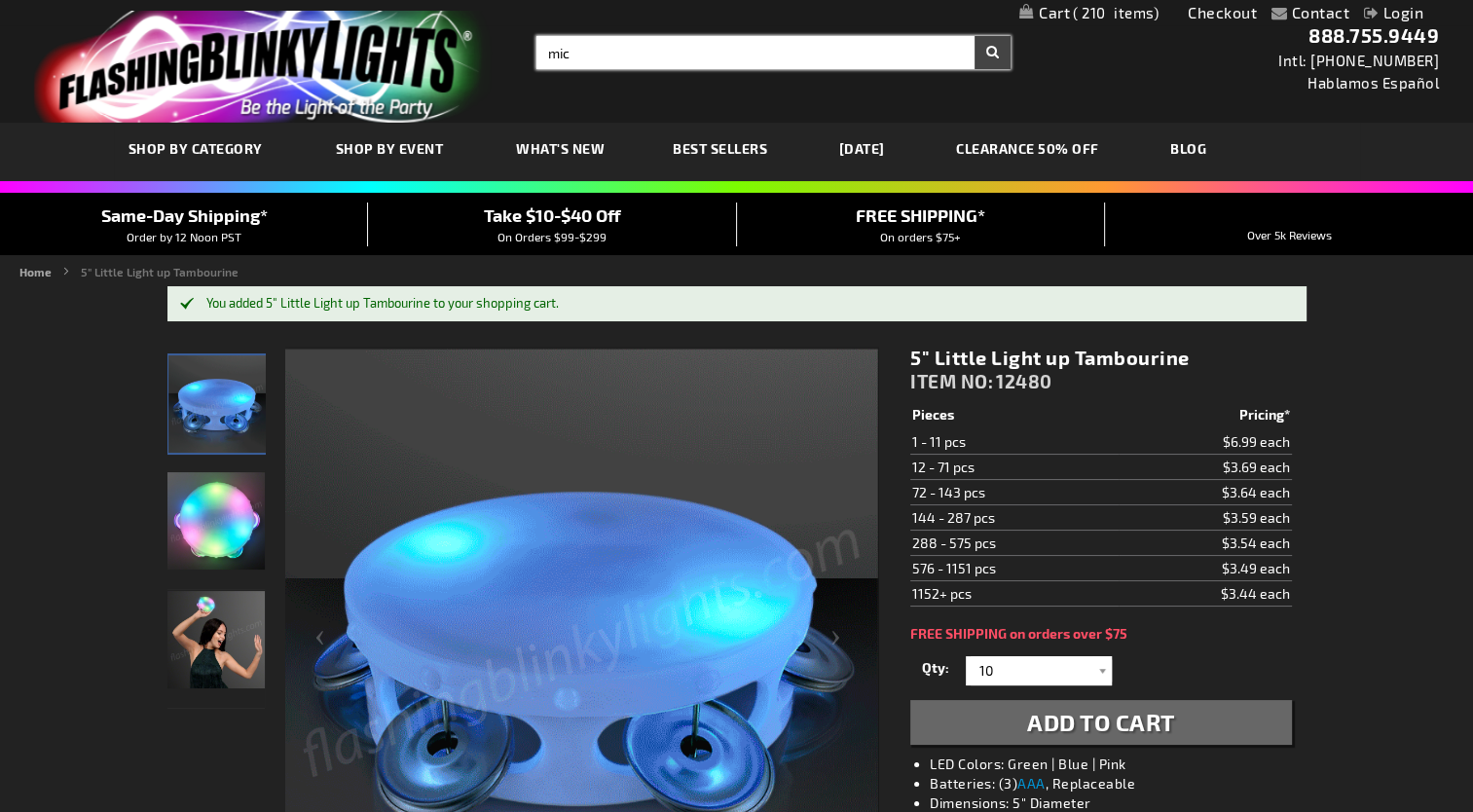
type input "mic"
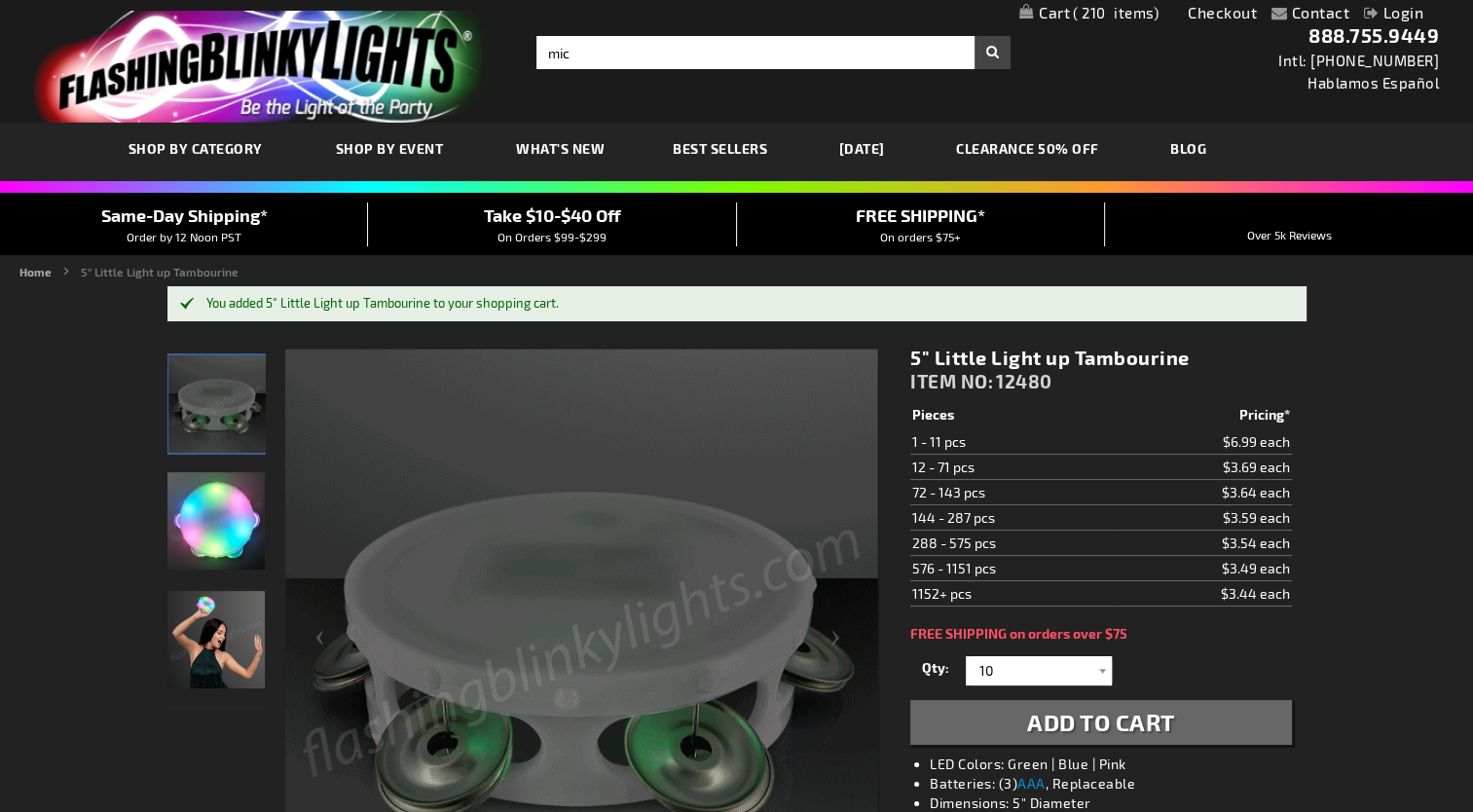
click at [1001, 50] on button "Search" at bounding box center [992, 52] width 36 height 33
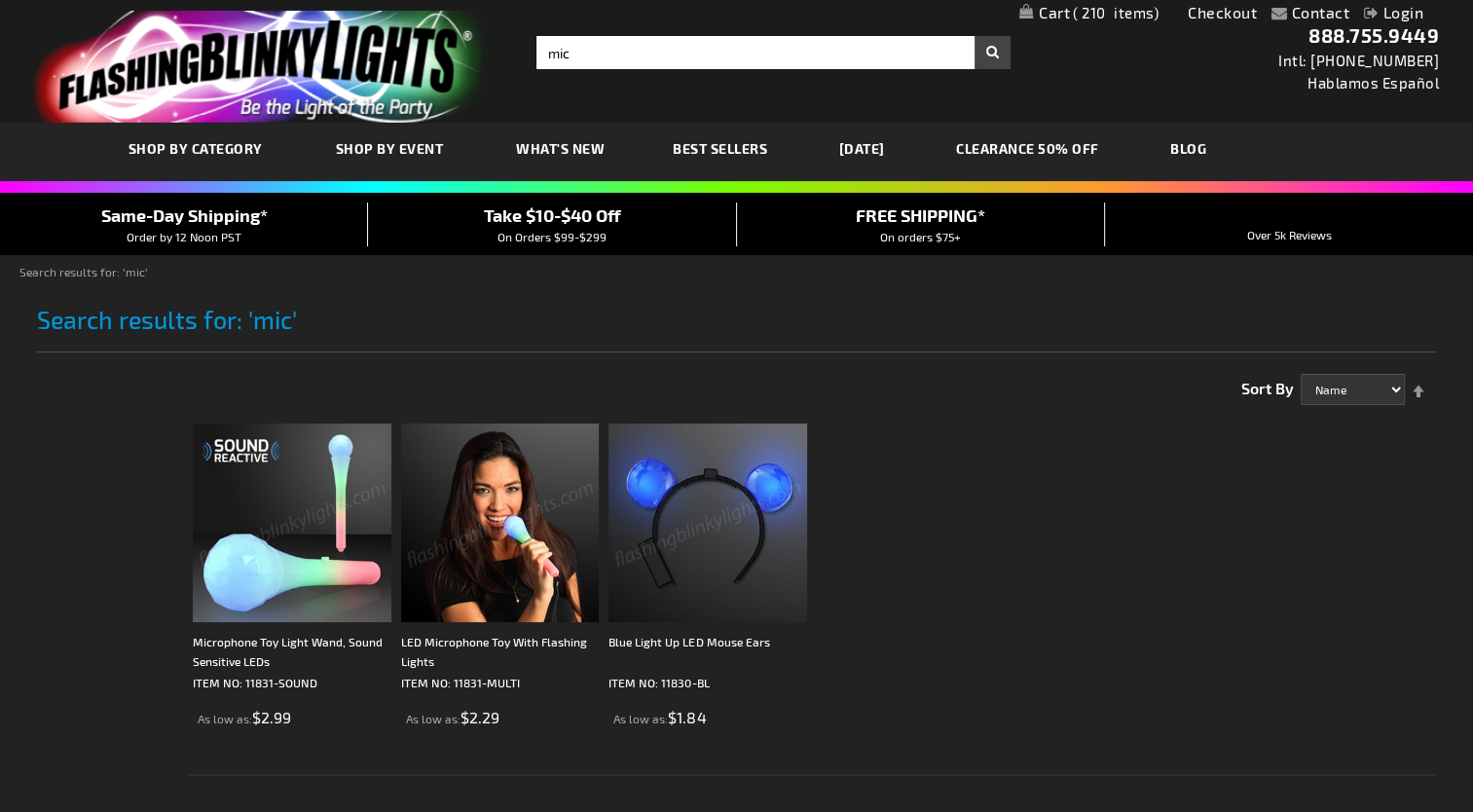
click at [497, 566] on img at bounding box center [500, 522] width 199 height 199
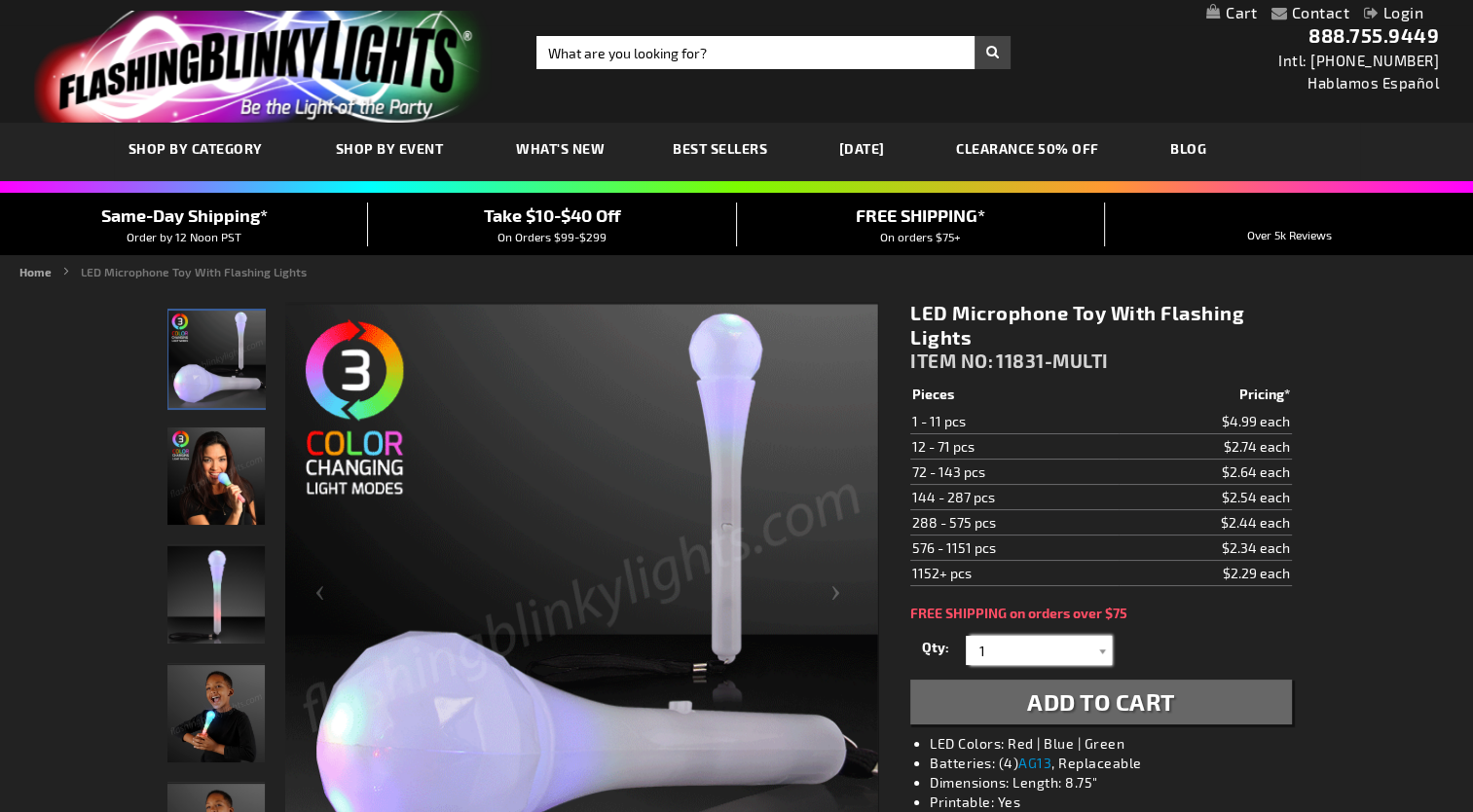
click at [991, 649] on input "1" at bounding box center [1041, 650] width 141 height 29
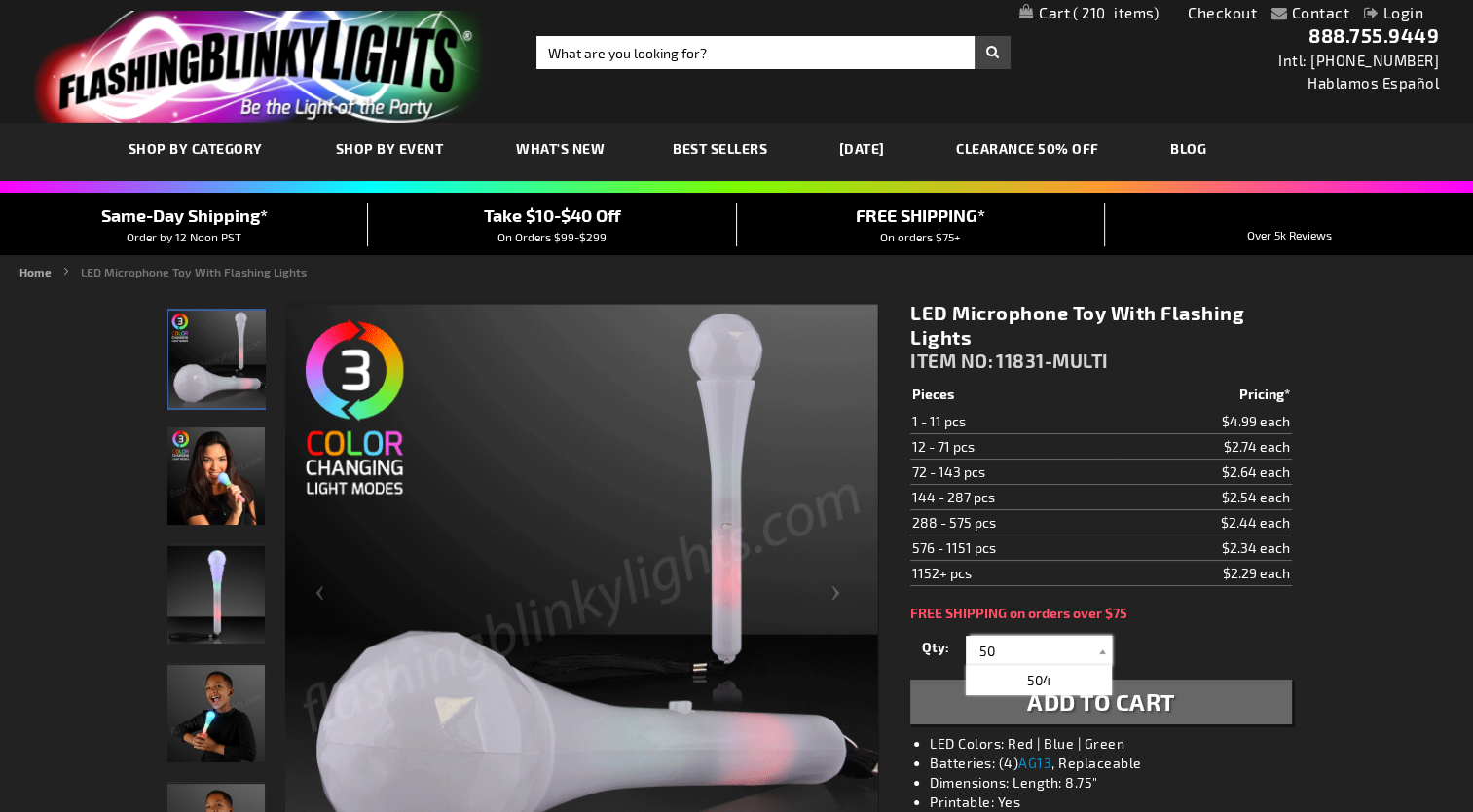
type input "50"
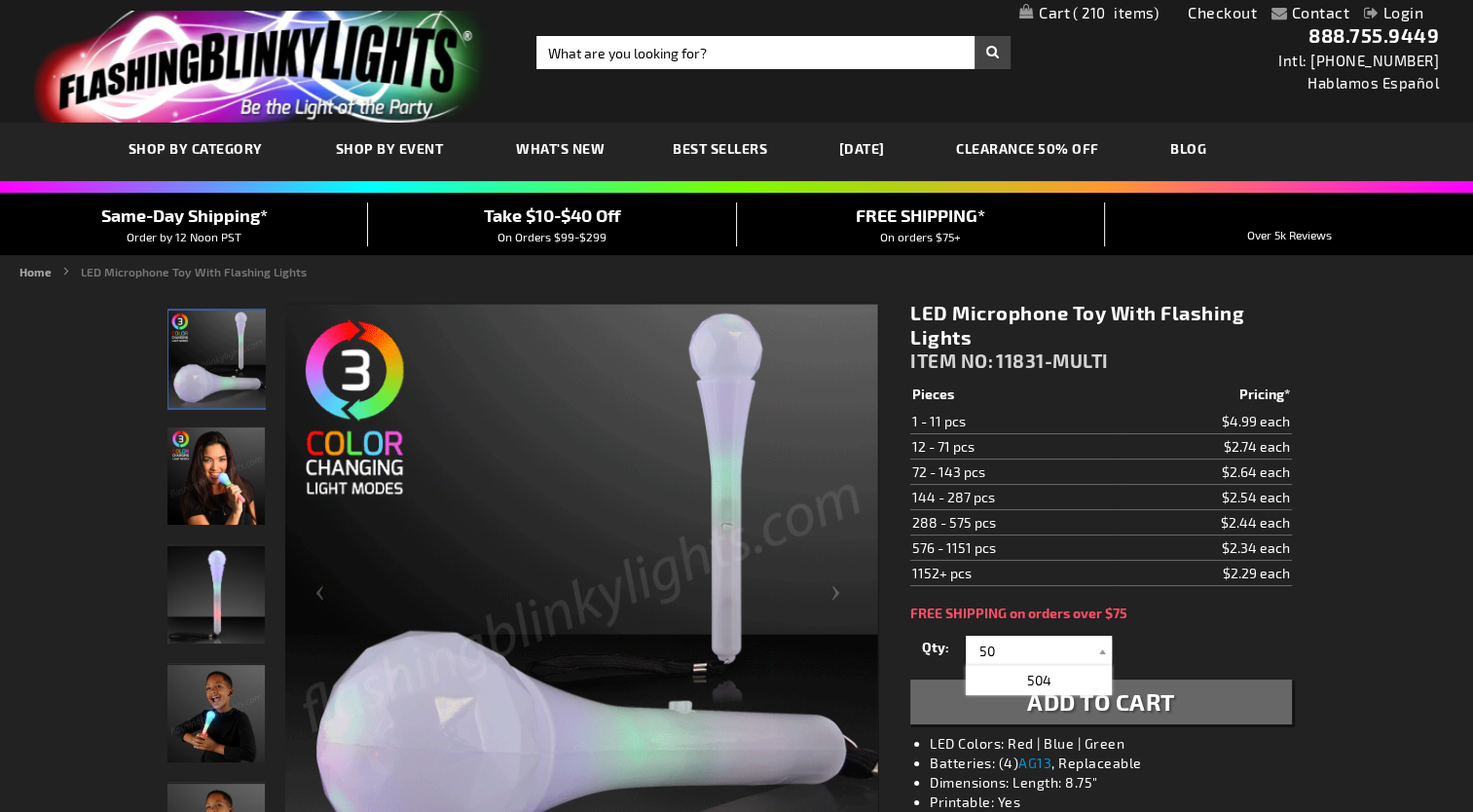
click at [1153, 711] on span "Add to Cart" at bounding box center [1101, 701] width 148 height 28
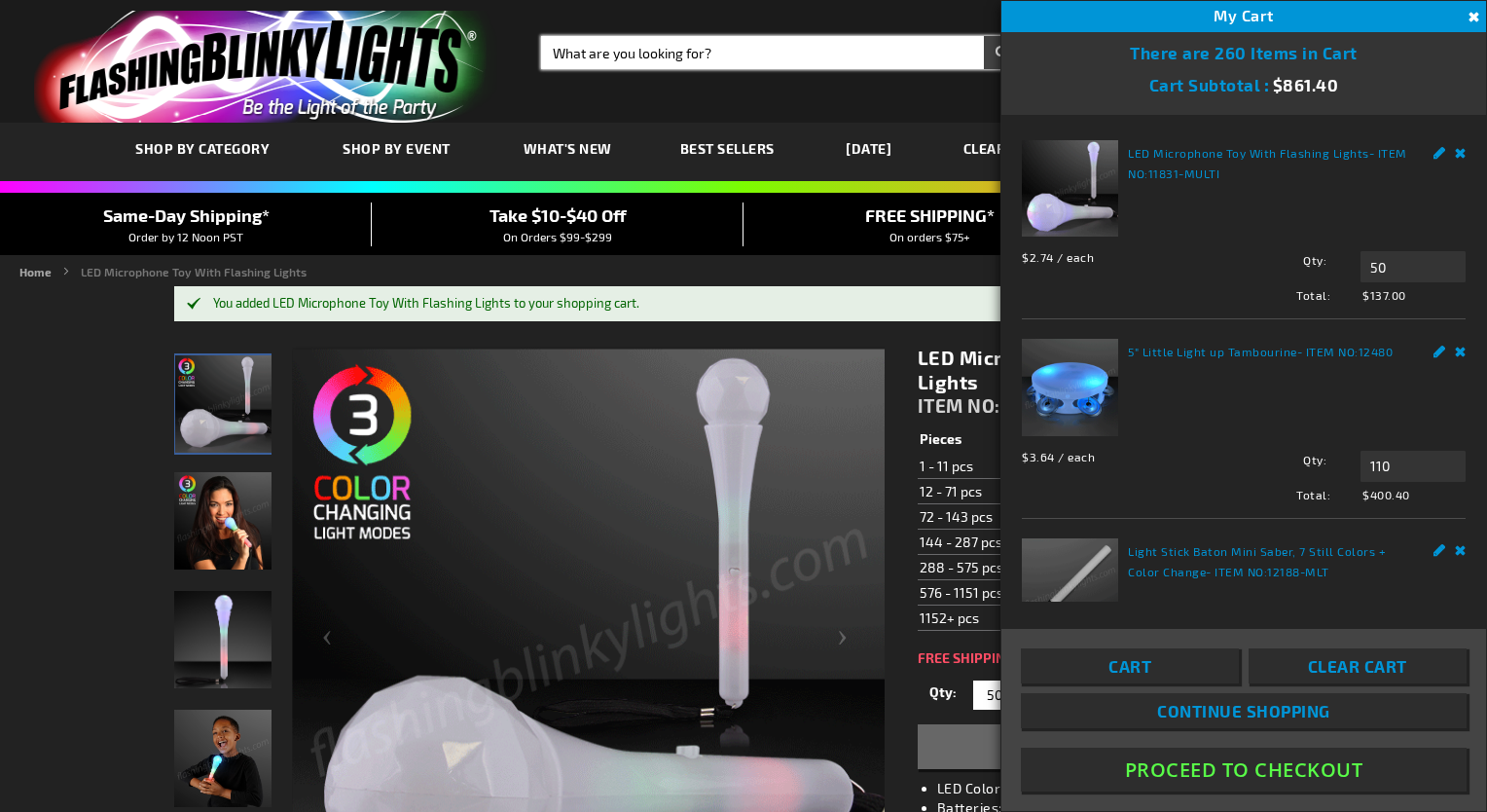
click at [576, 49] on input "Search" at bounding box center [780, 52] width 479 height 33
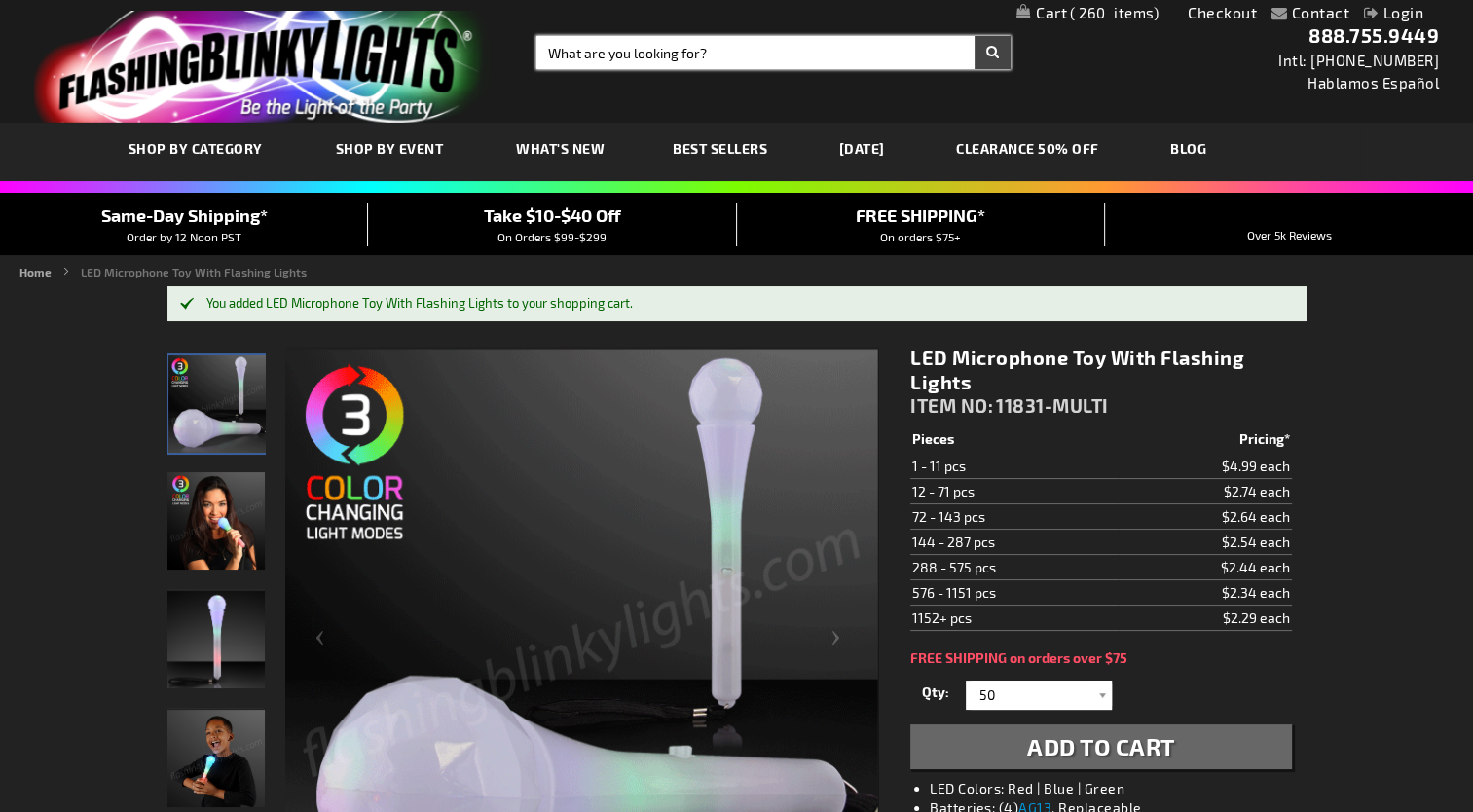
click at [579, 54] on input "Search" at bounding box center [773, 52] width 474 height 33
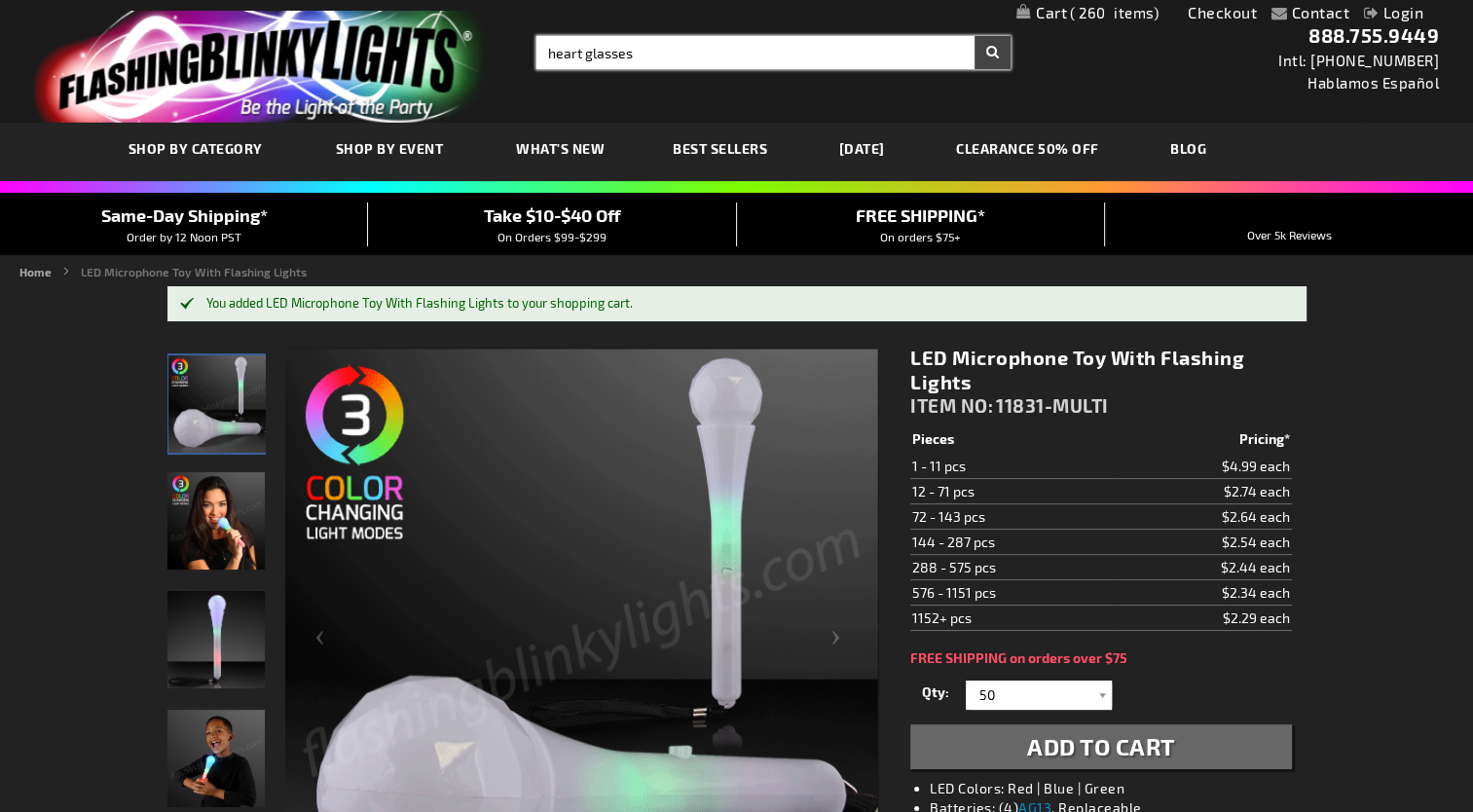
type input "heart glasses"
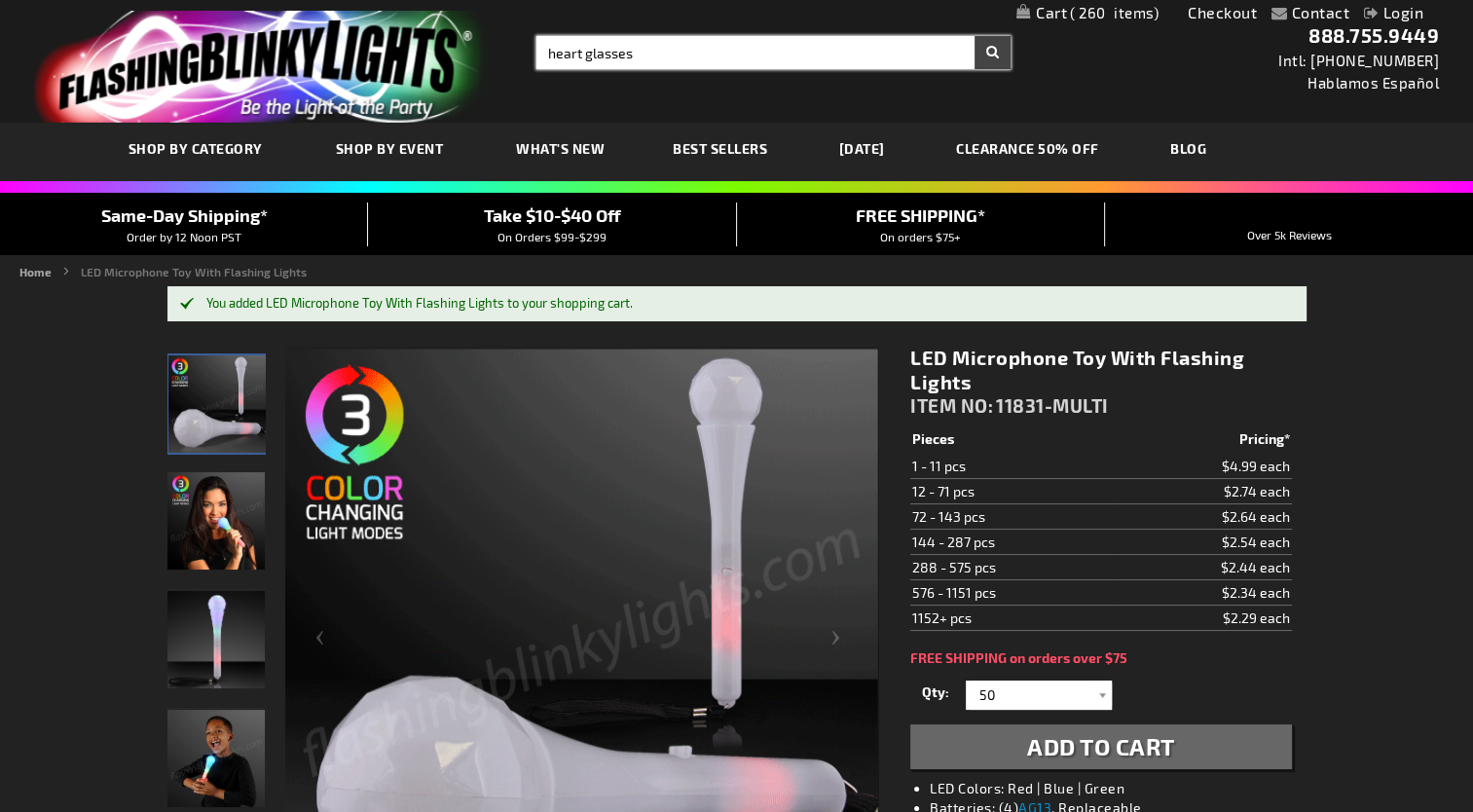
click at [974, 36] on button "Search" at bounding box center [992, 52] width 36 height 33
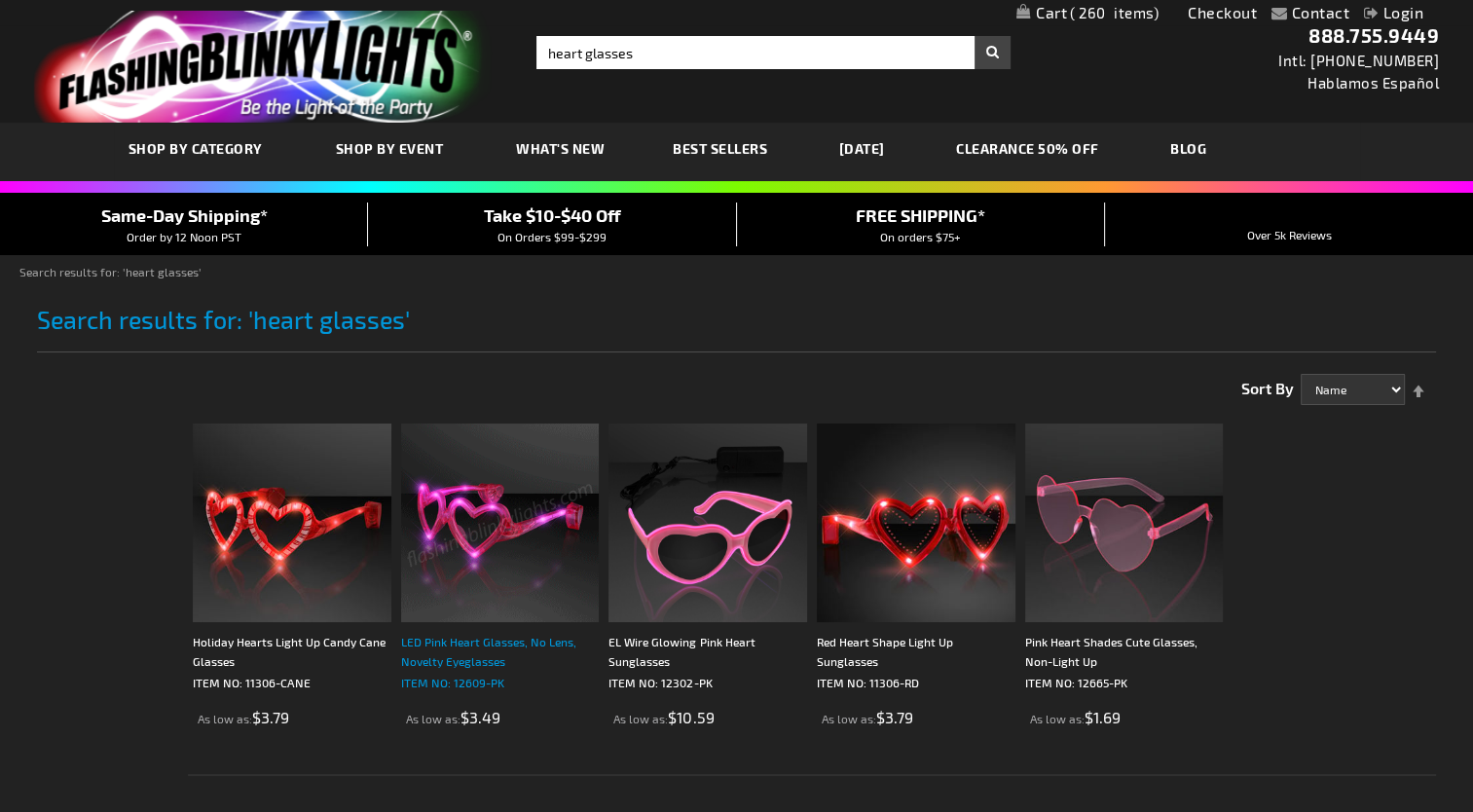
click at [491, 643] on div "LED Pink Heart Glasses, No Lens, Novelty Eyeglasses" at bounding box center [500, 651] width 199 height 39
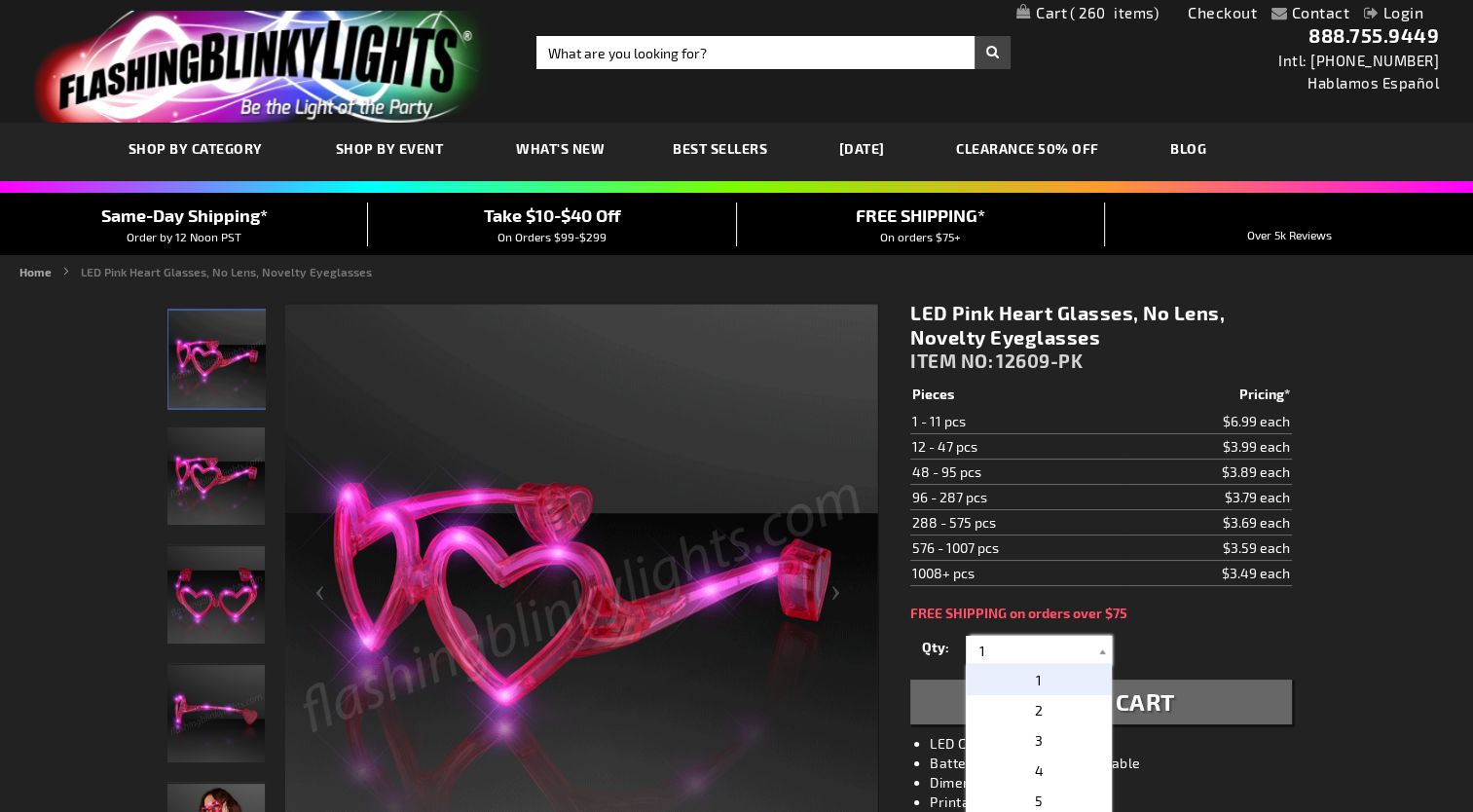
click at [995, 656] on input "1" at bounding box center [1041, 650] width 141 height 29
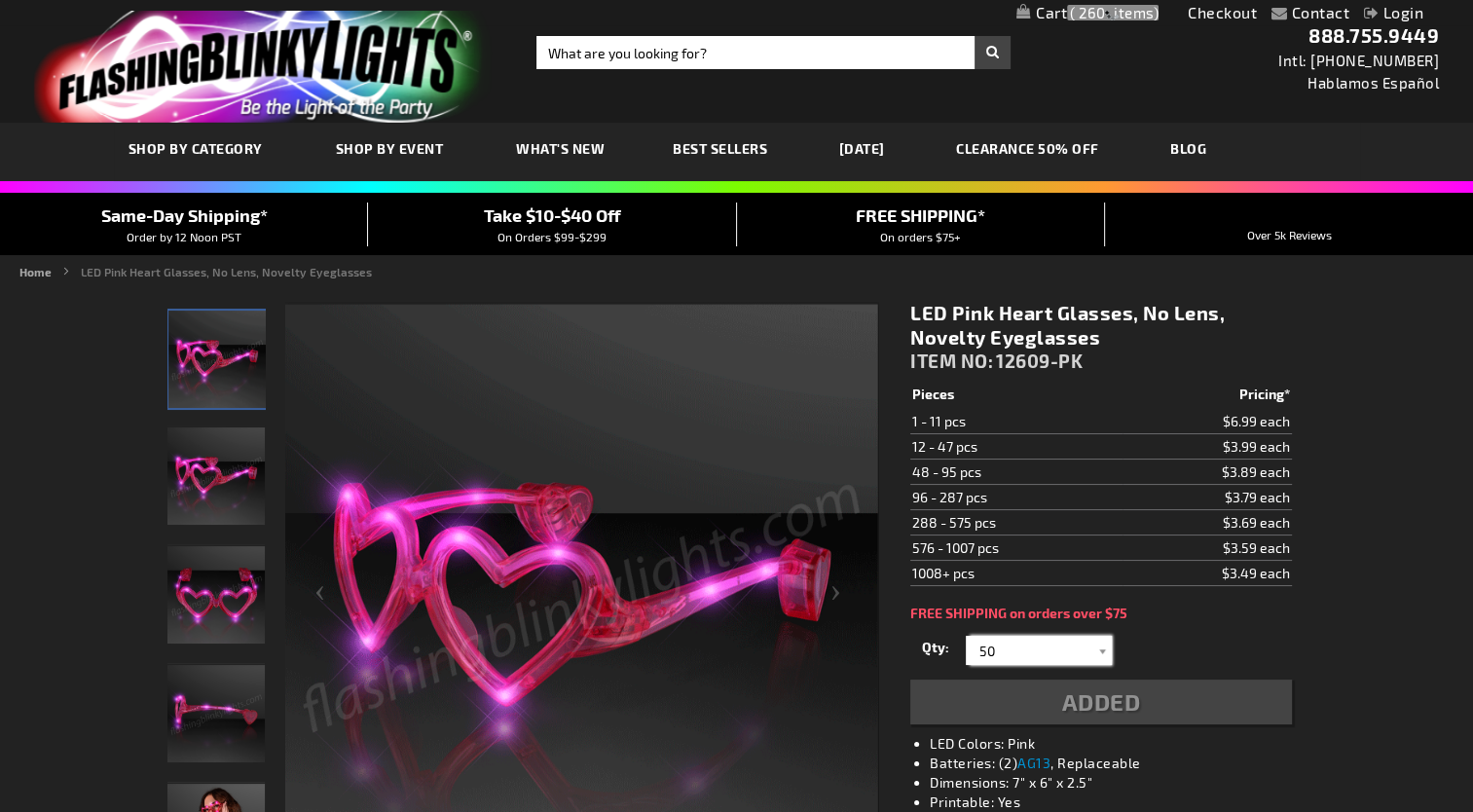
type input "50"
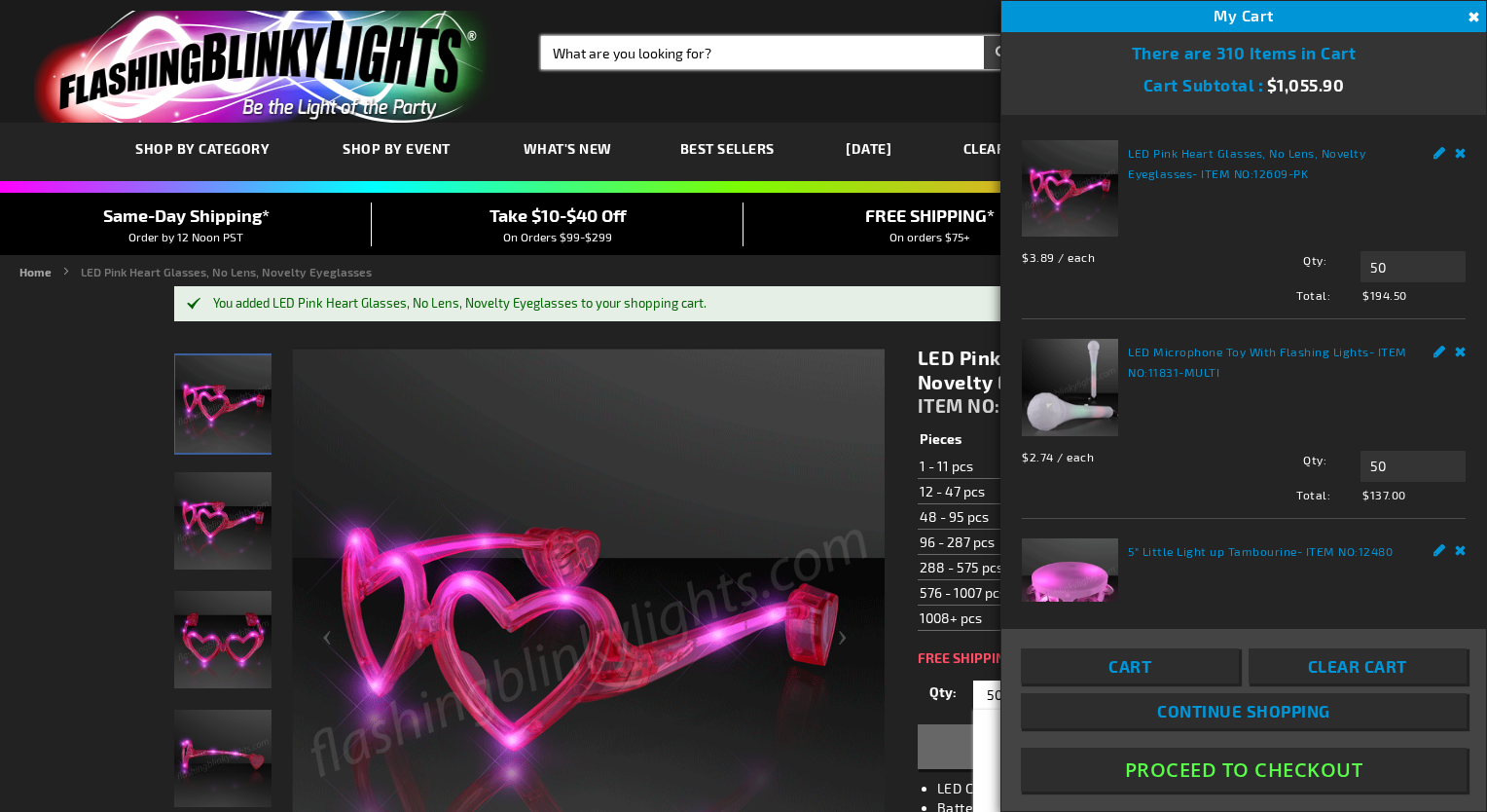
click at [584, 53] on input "Search" at bounding box center [780, 52] width 479 height 33
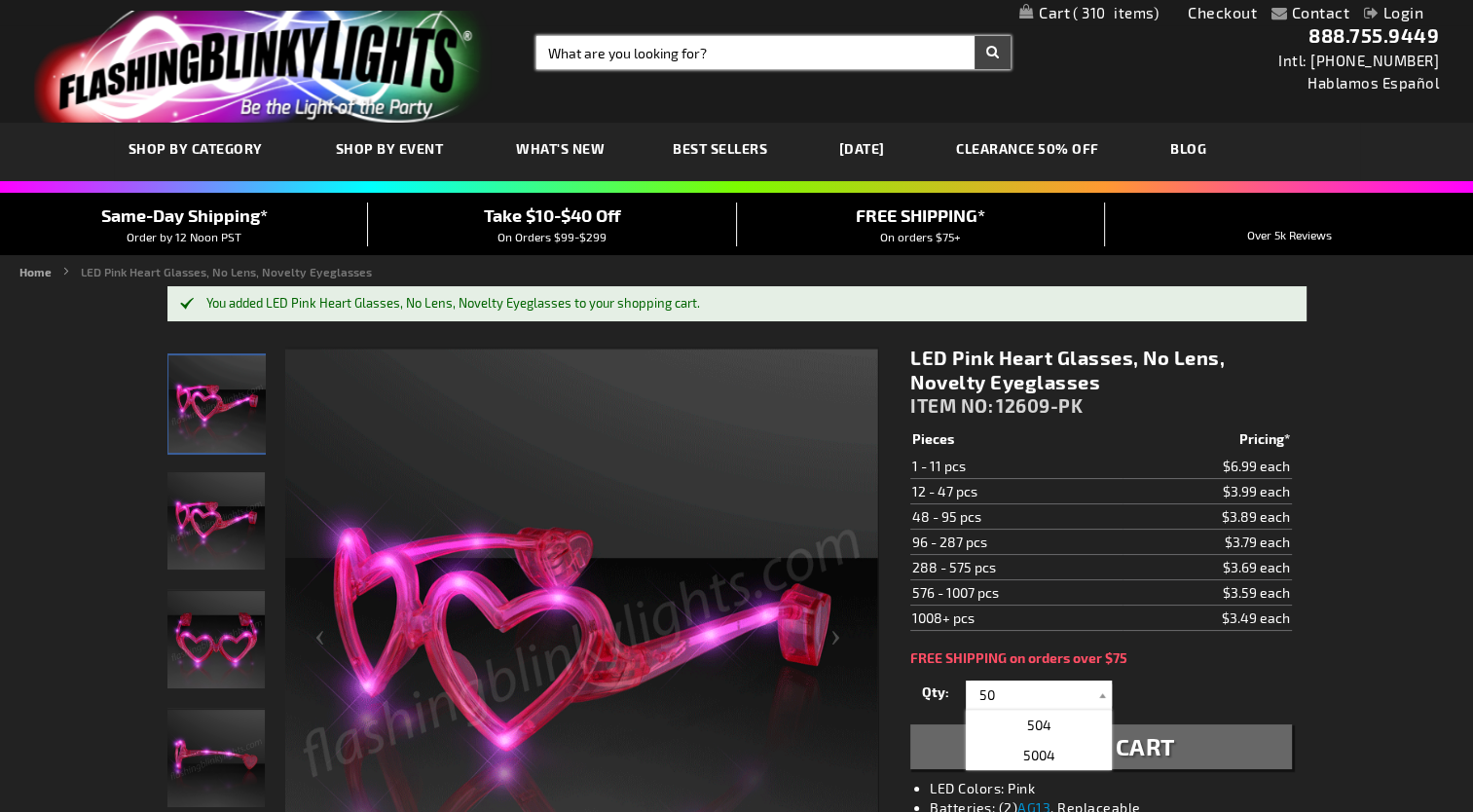
click at [584, 53] on input "Search" at bounding box center [773, 52] width 474 height 33
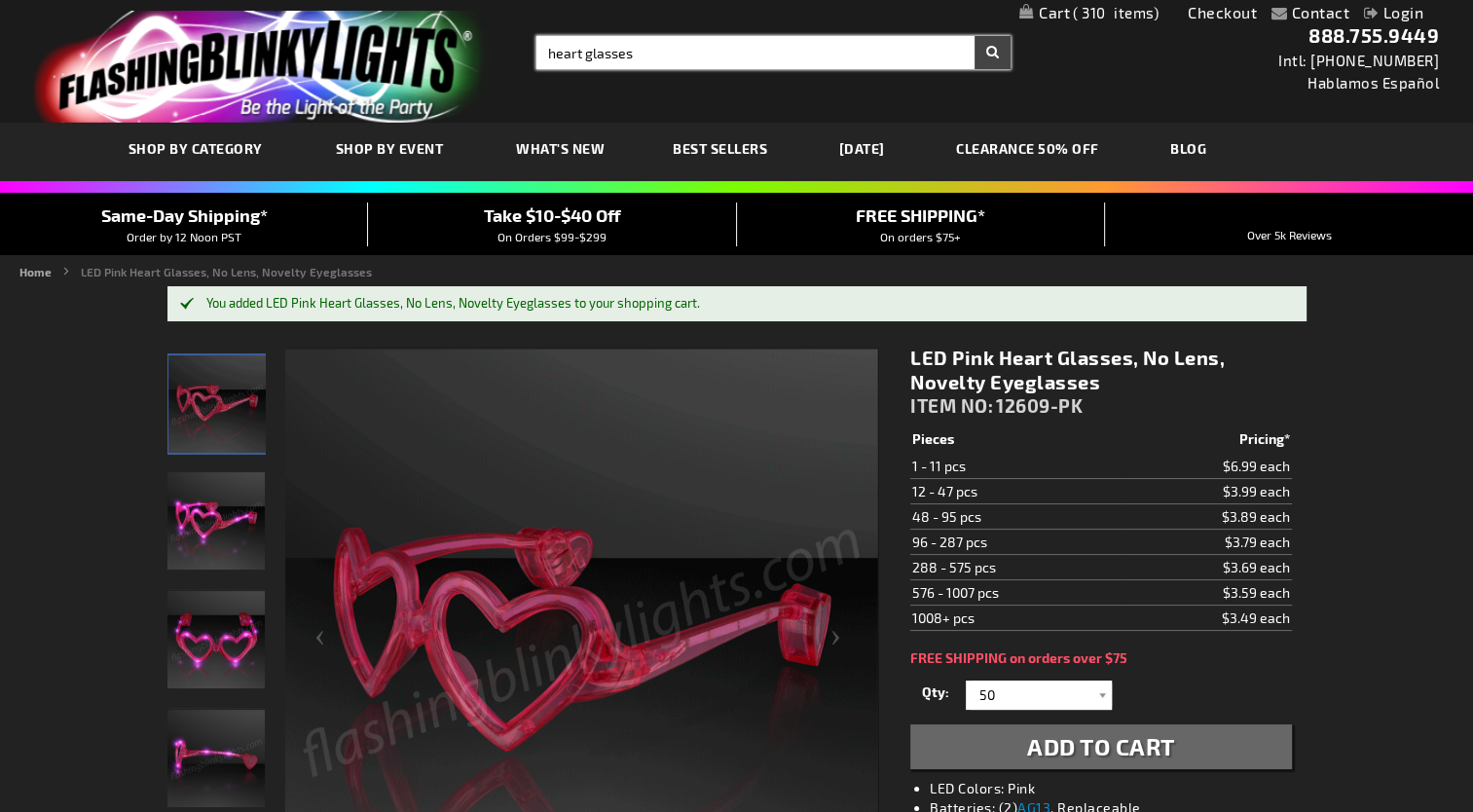
type input "heart glasses"
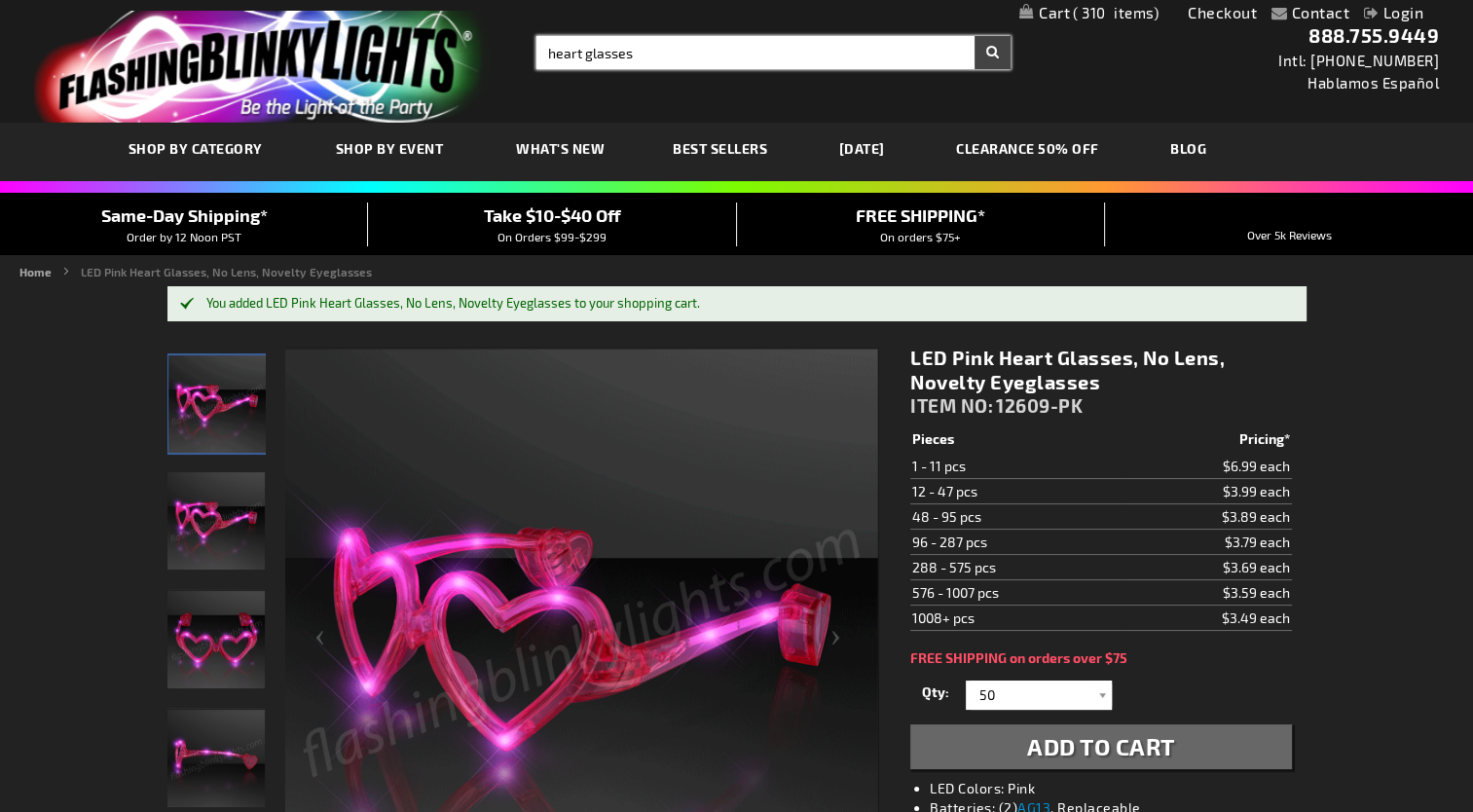
click at [974, 36] on button "Search" at bounding box center [992, 52] width 36 height 33
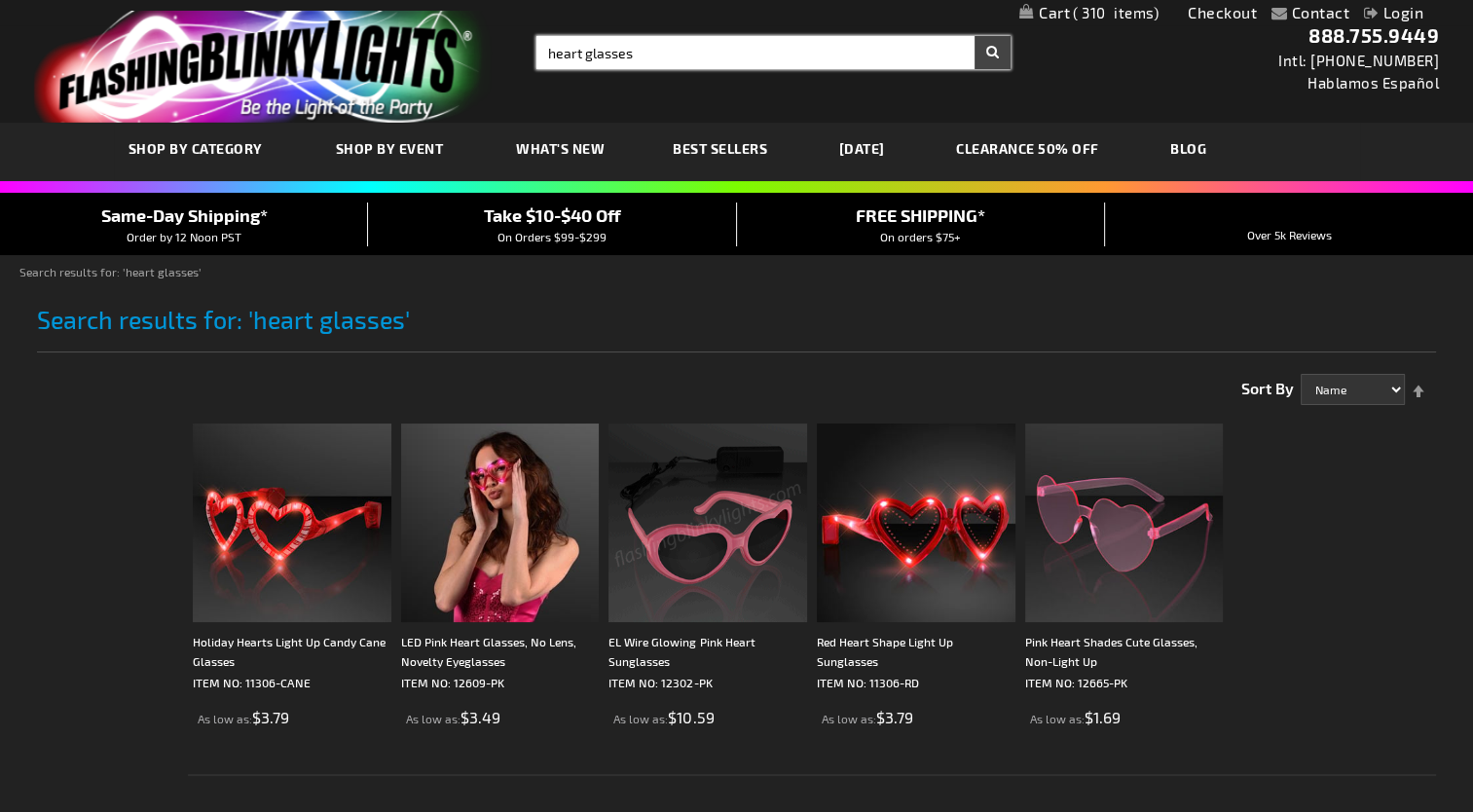
click at [579, 55] on input "heart glasses" at bounding box center [773, 52] width 474 height 33
type input "green glasses"
click at [974, 36] on button "Search" at bounding box center [992, 52] width 36 height 33
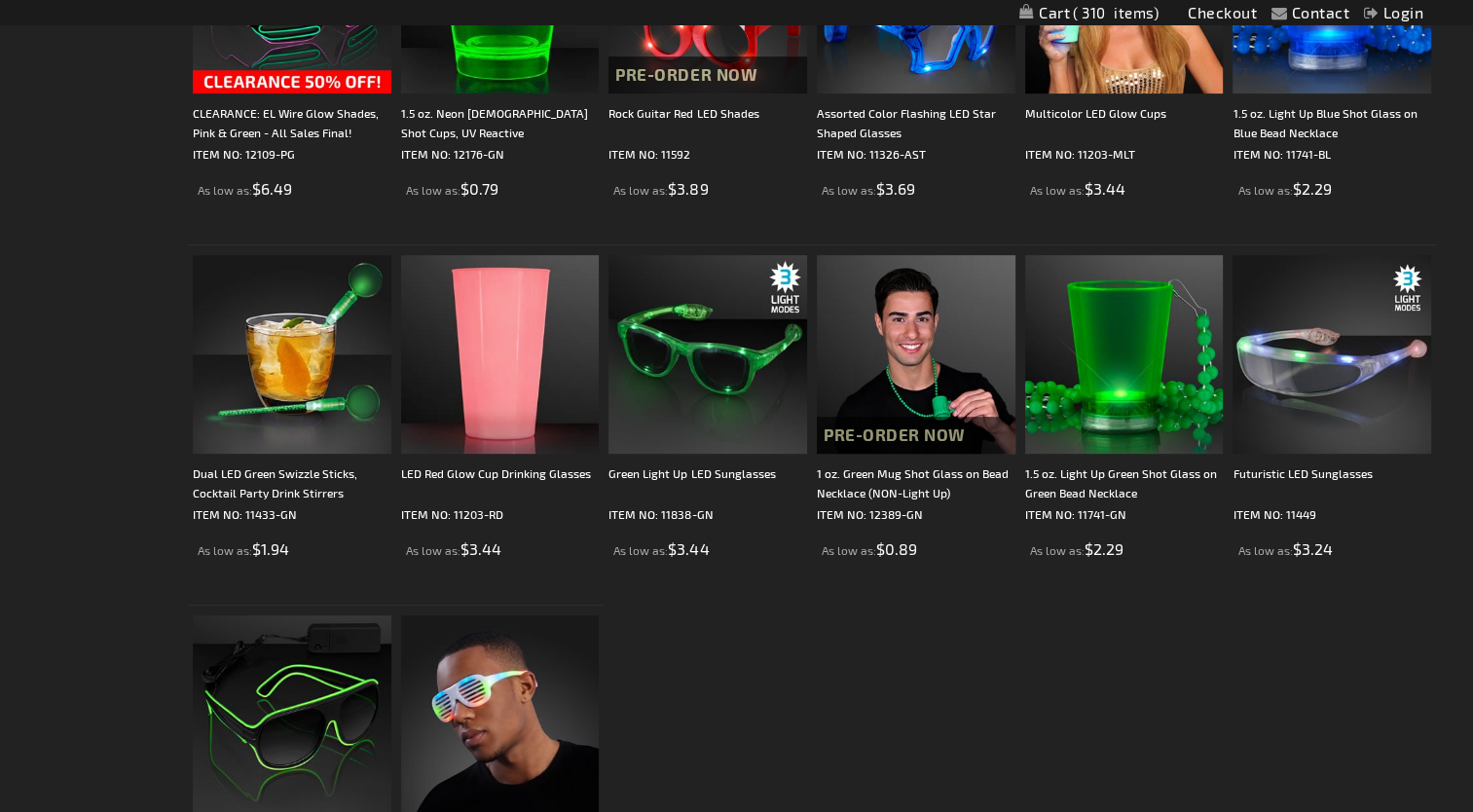
scroll to position [973, 0]
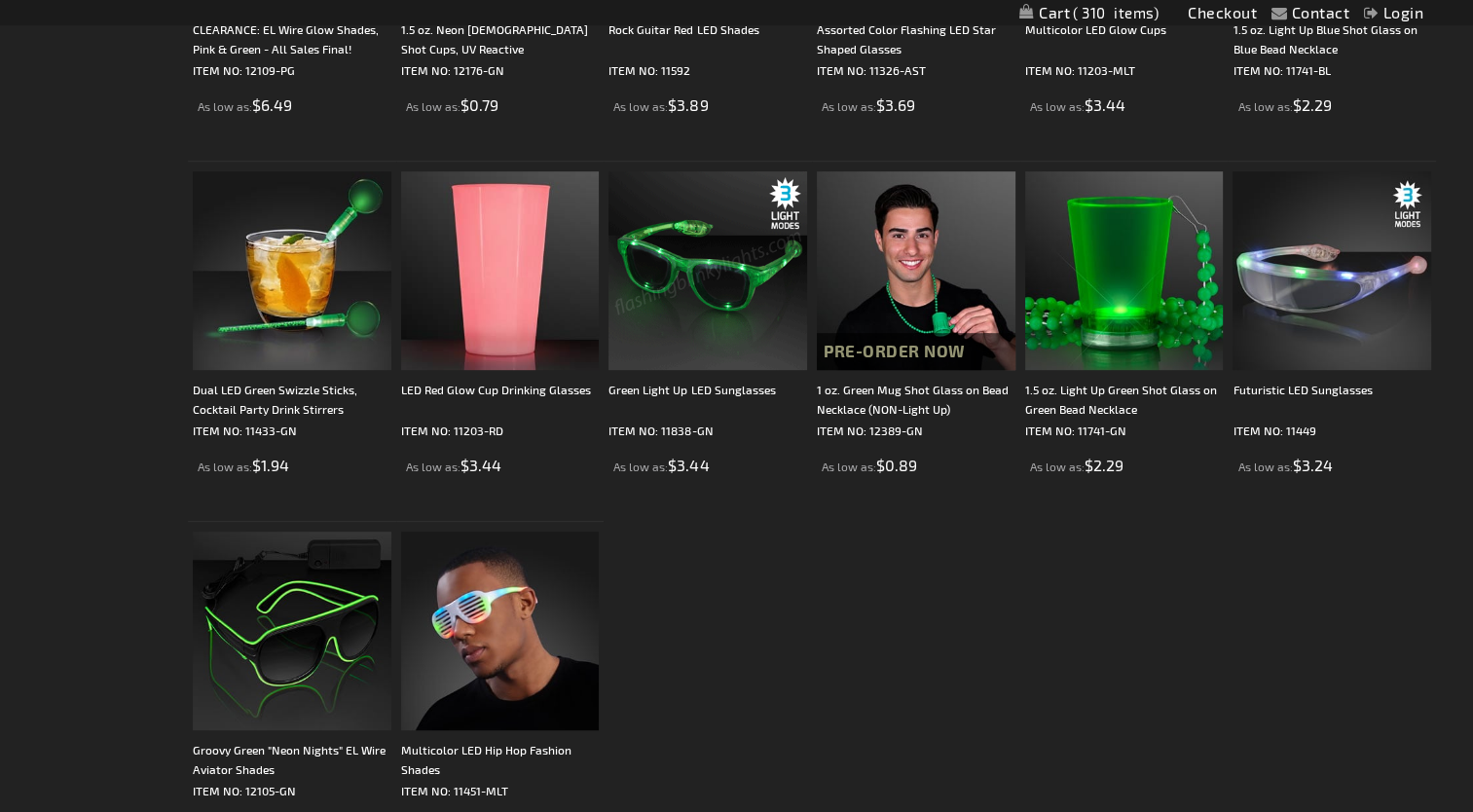
click at [697, 310] on img at bounding box center [707, 270] width 199 height 199
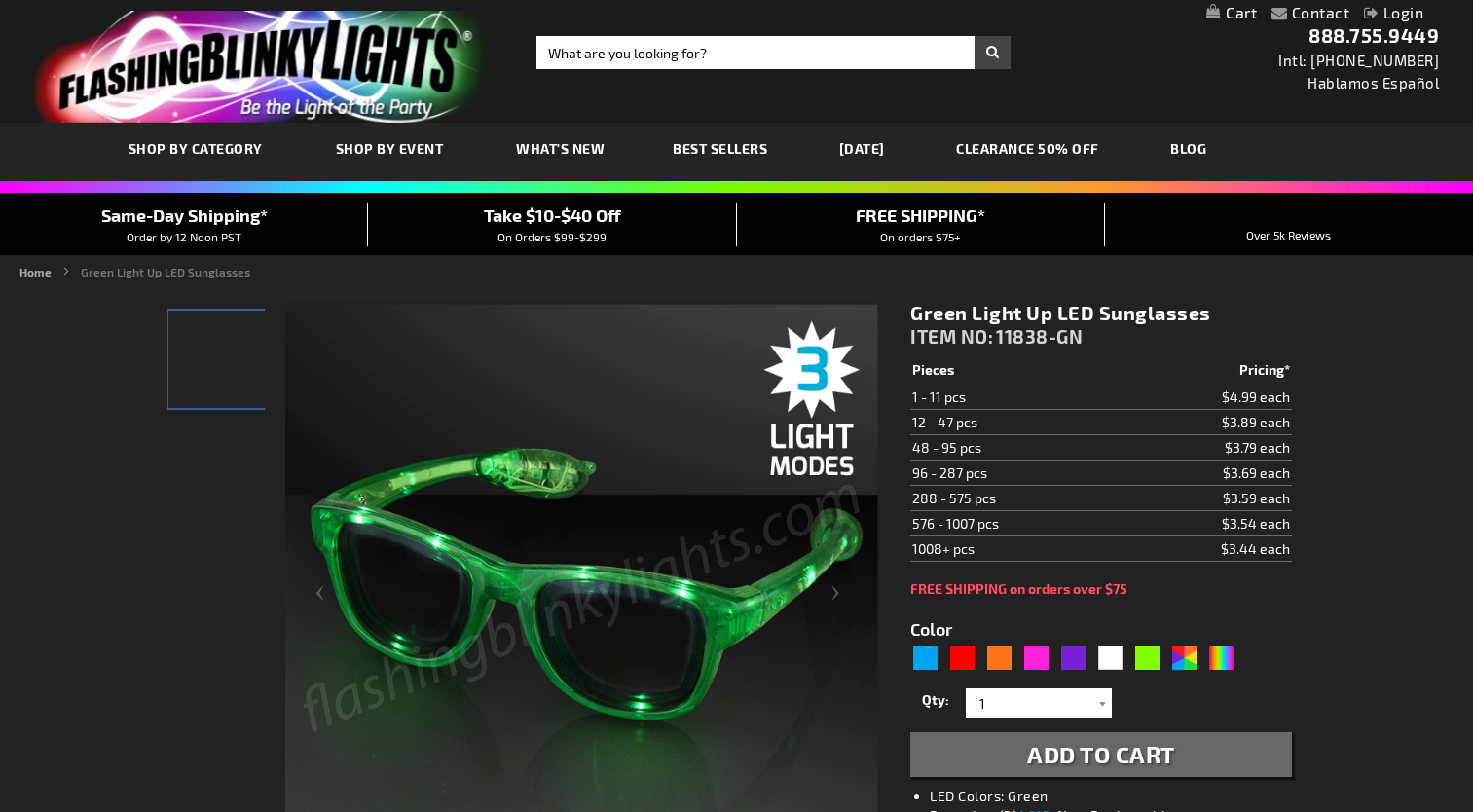
type input "5648"
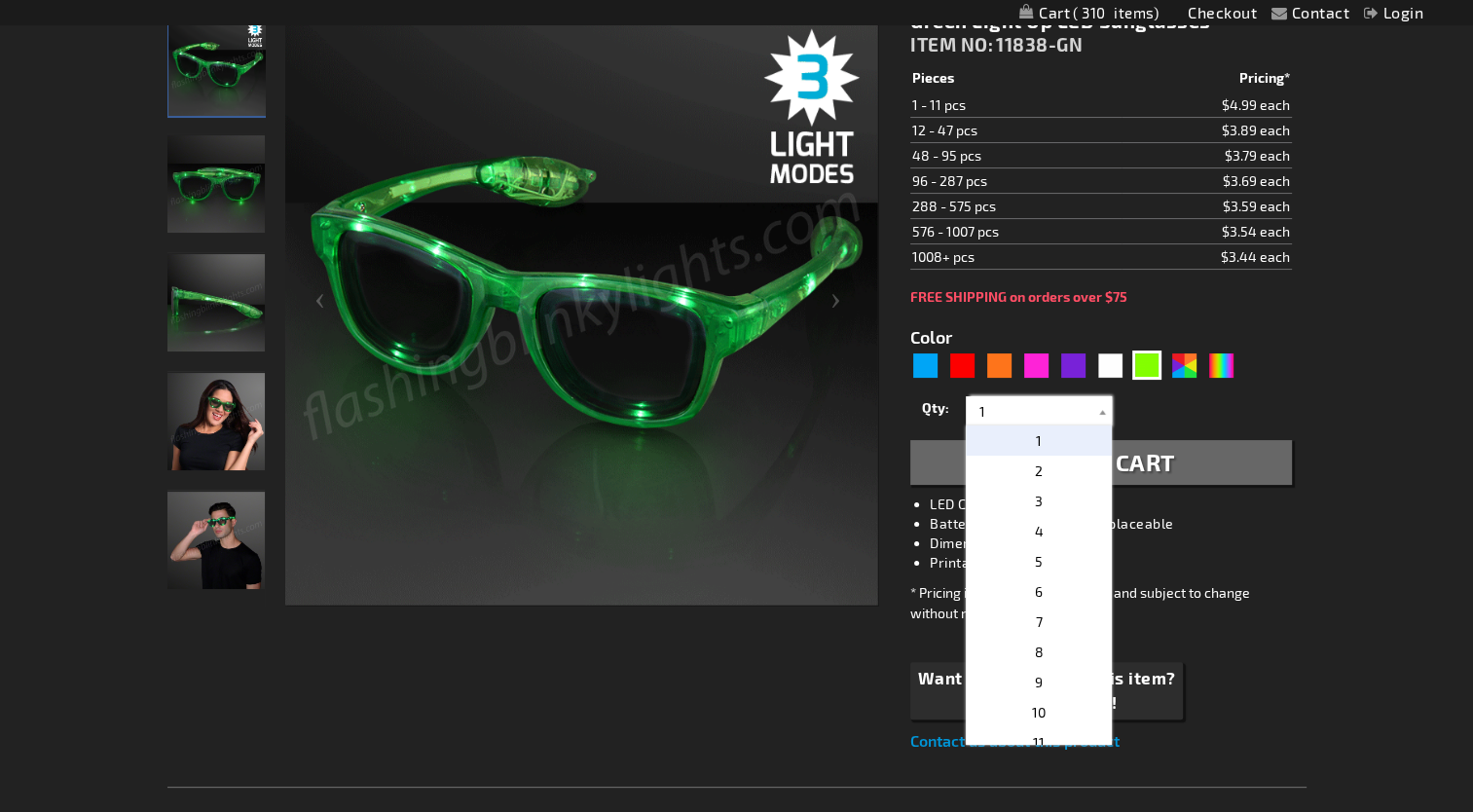
drag, startPoint x: 986, startPoint y: 403, endPoint x: 864, endPoint y: 339, distance: 137.6
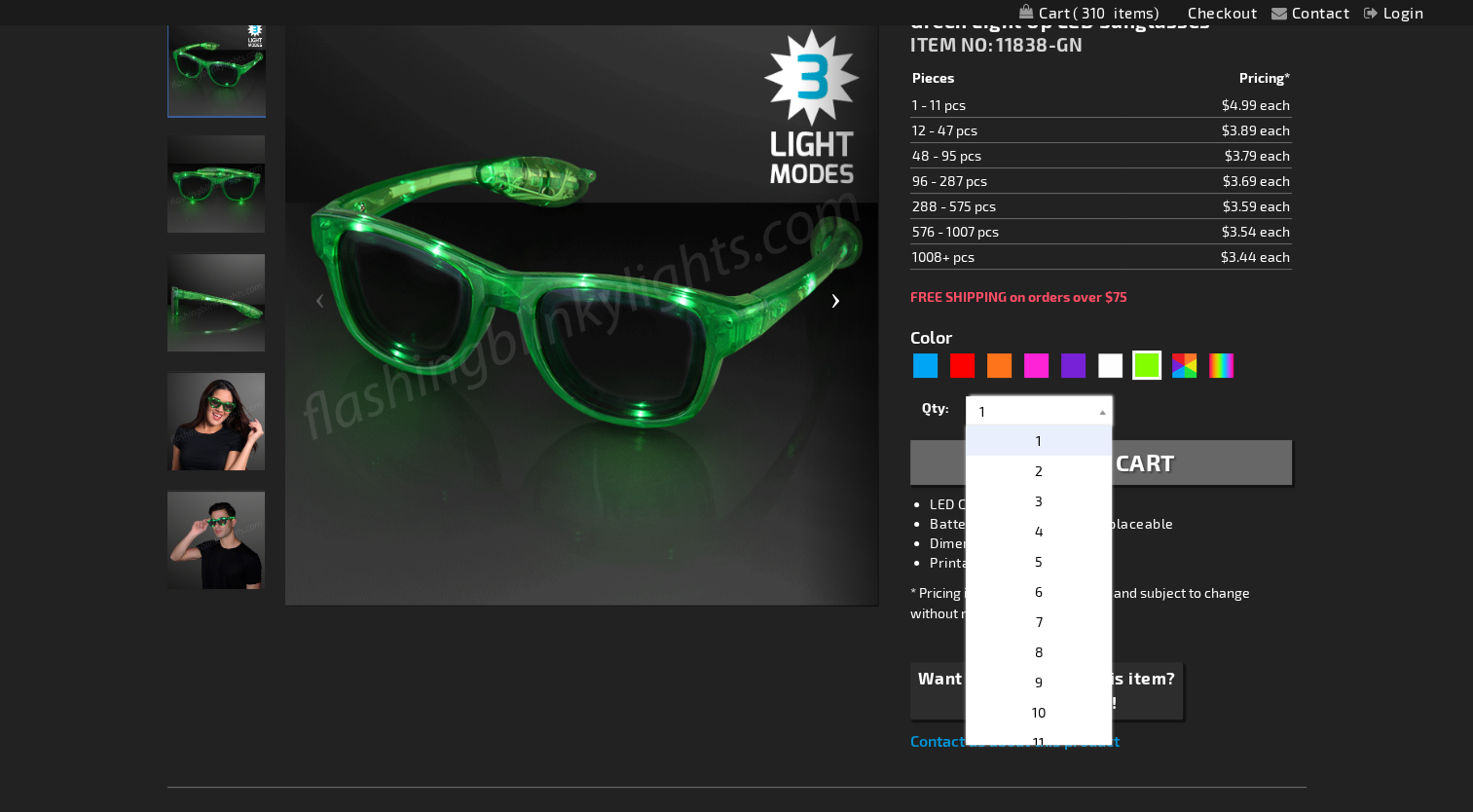
click at [988, 403] on input "1" at bounding box center [1041, 410] width 141 height 29
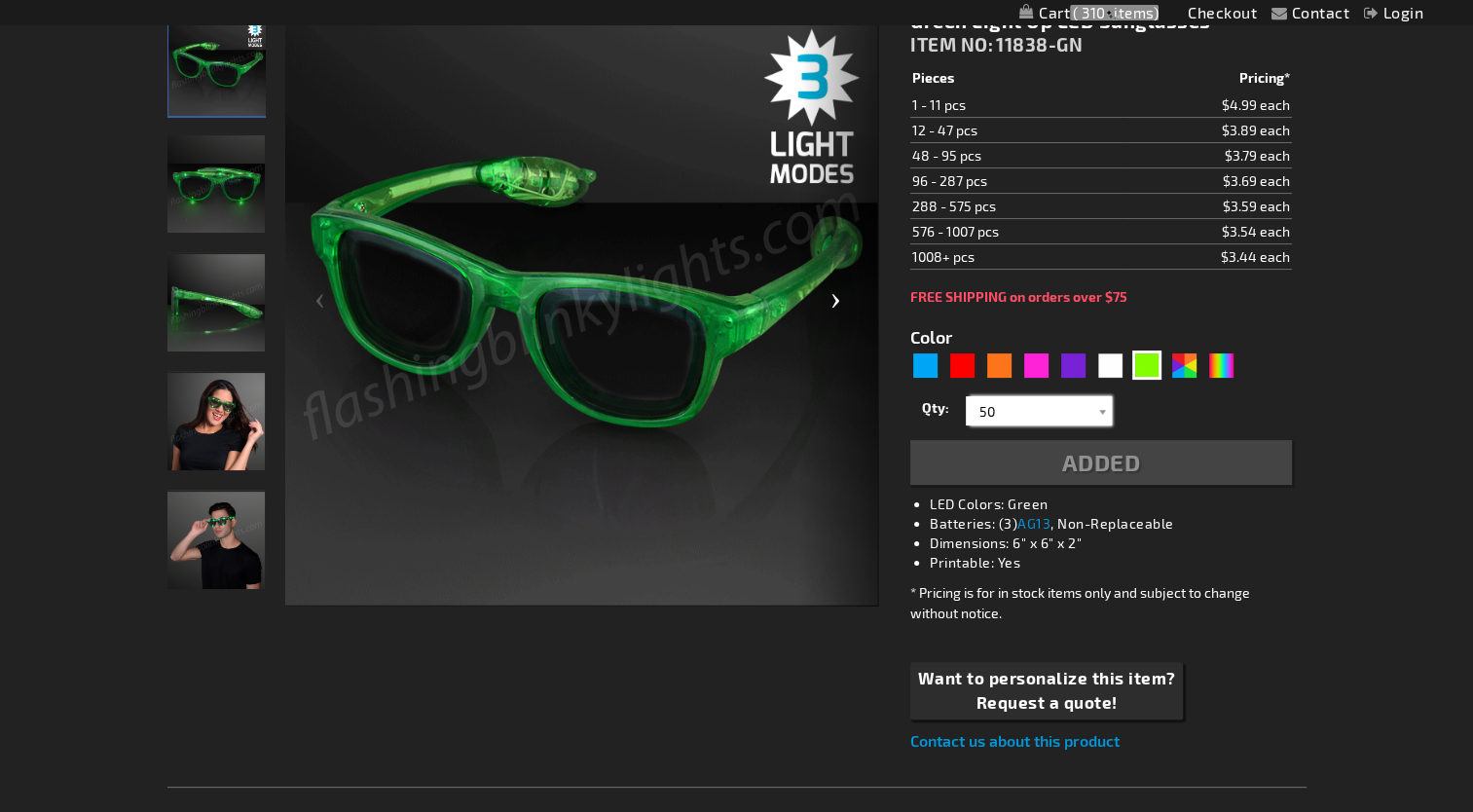
type input "50"
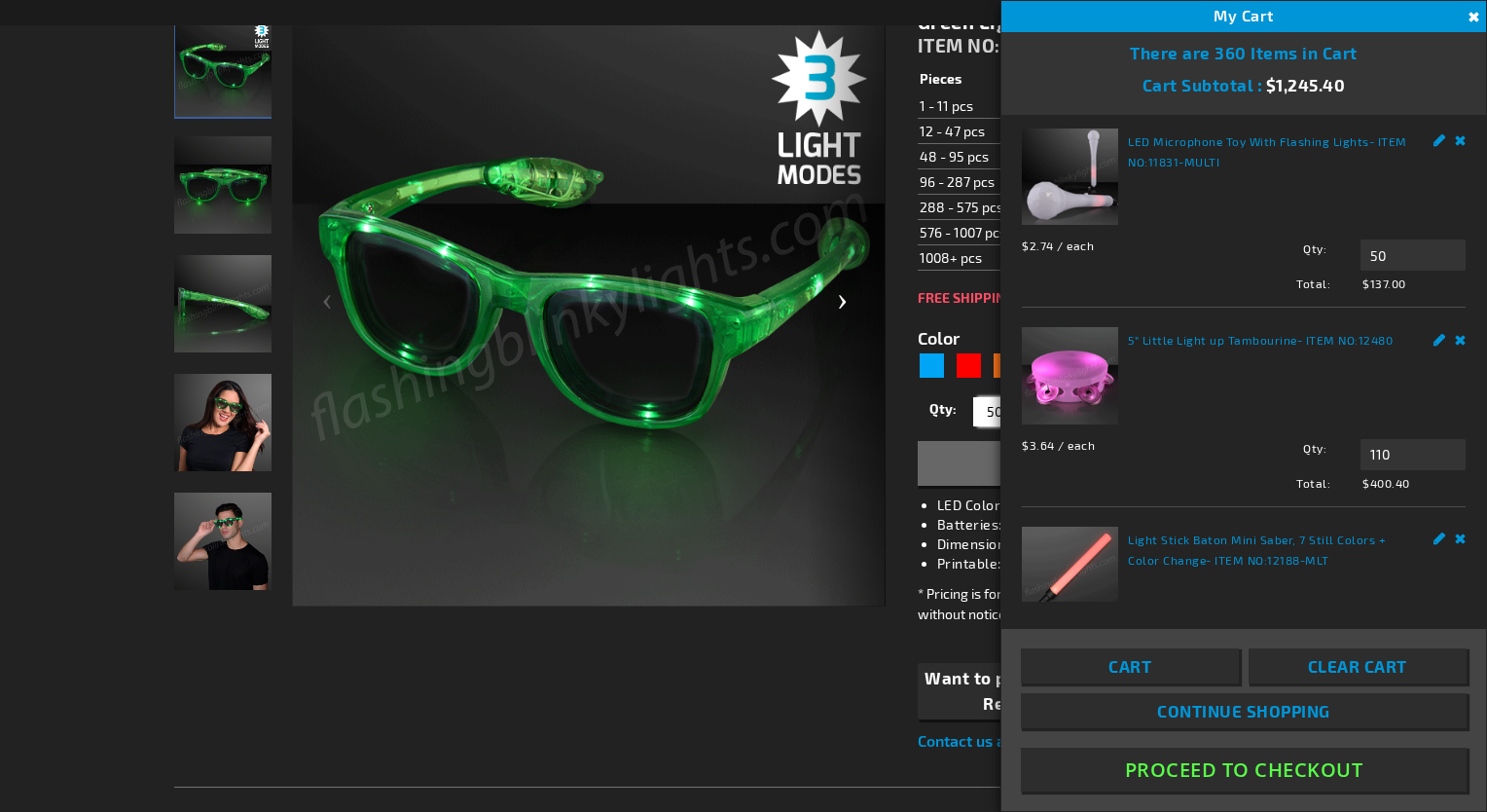
scroll to position [444, 0]
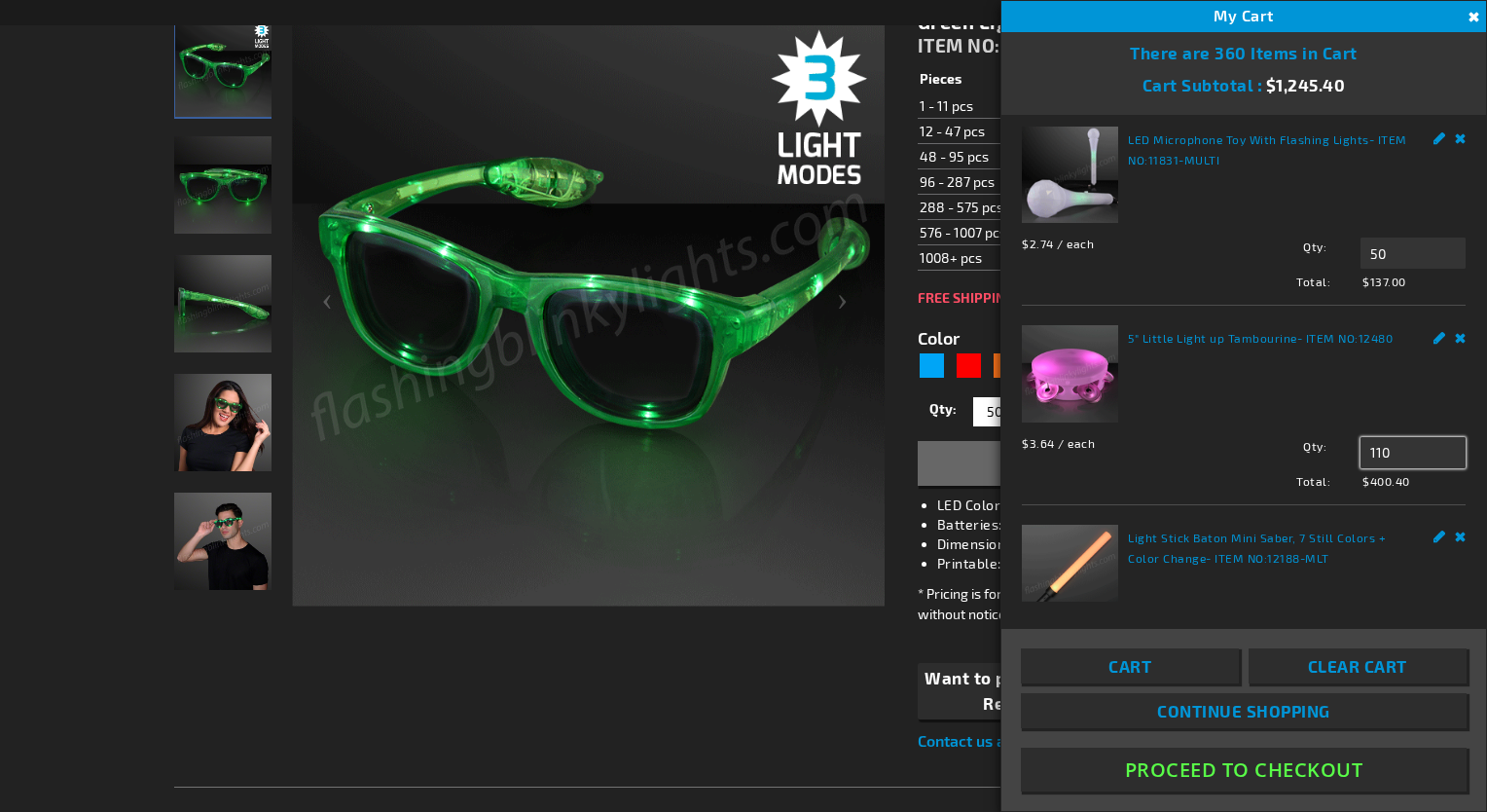
click at [1386, 444] on input "110" at bounding box center [1413, 452] width 105 height 31
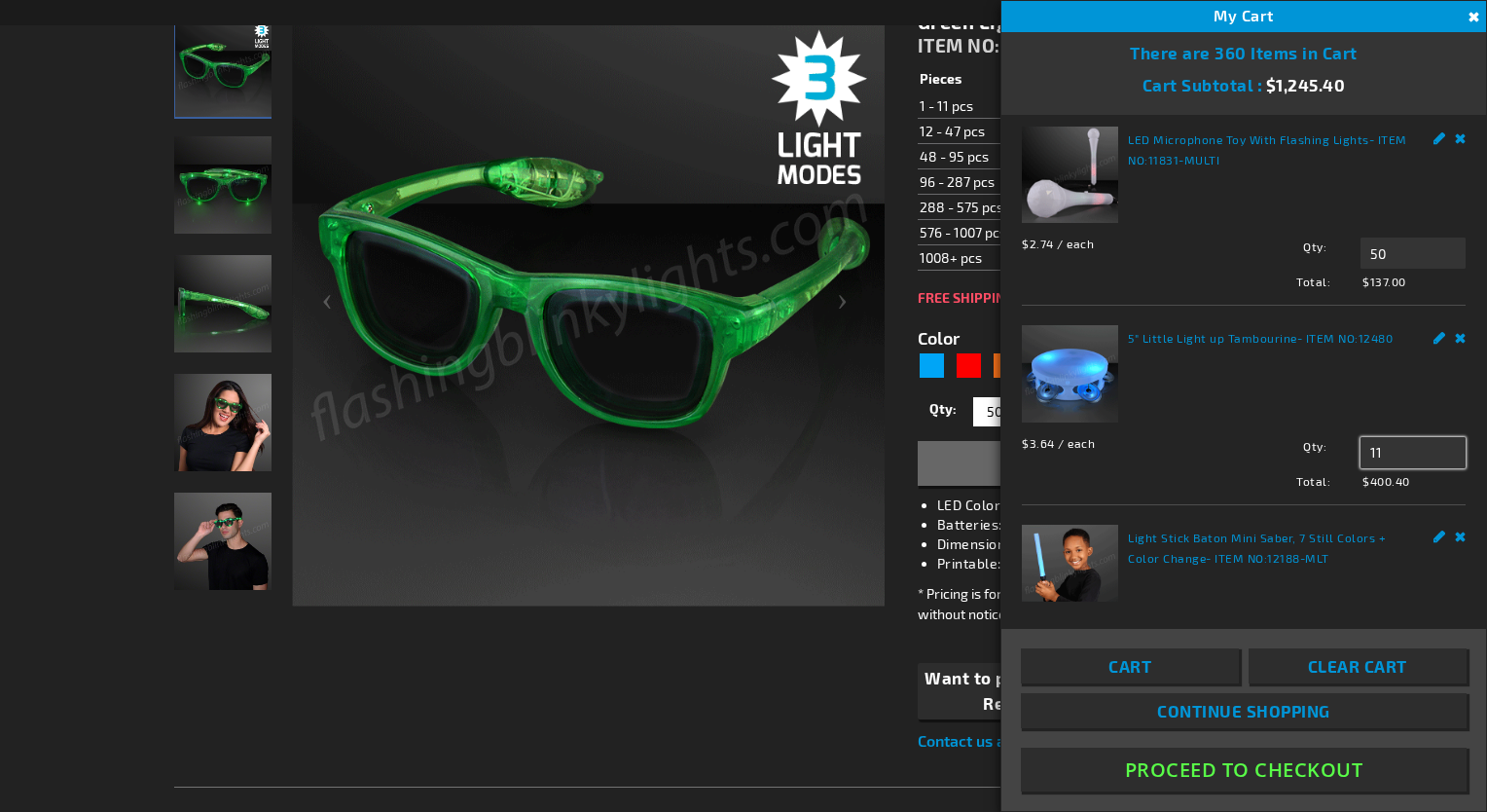
type input "1"
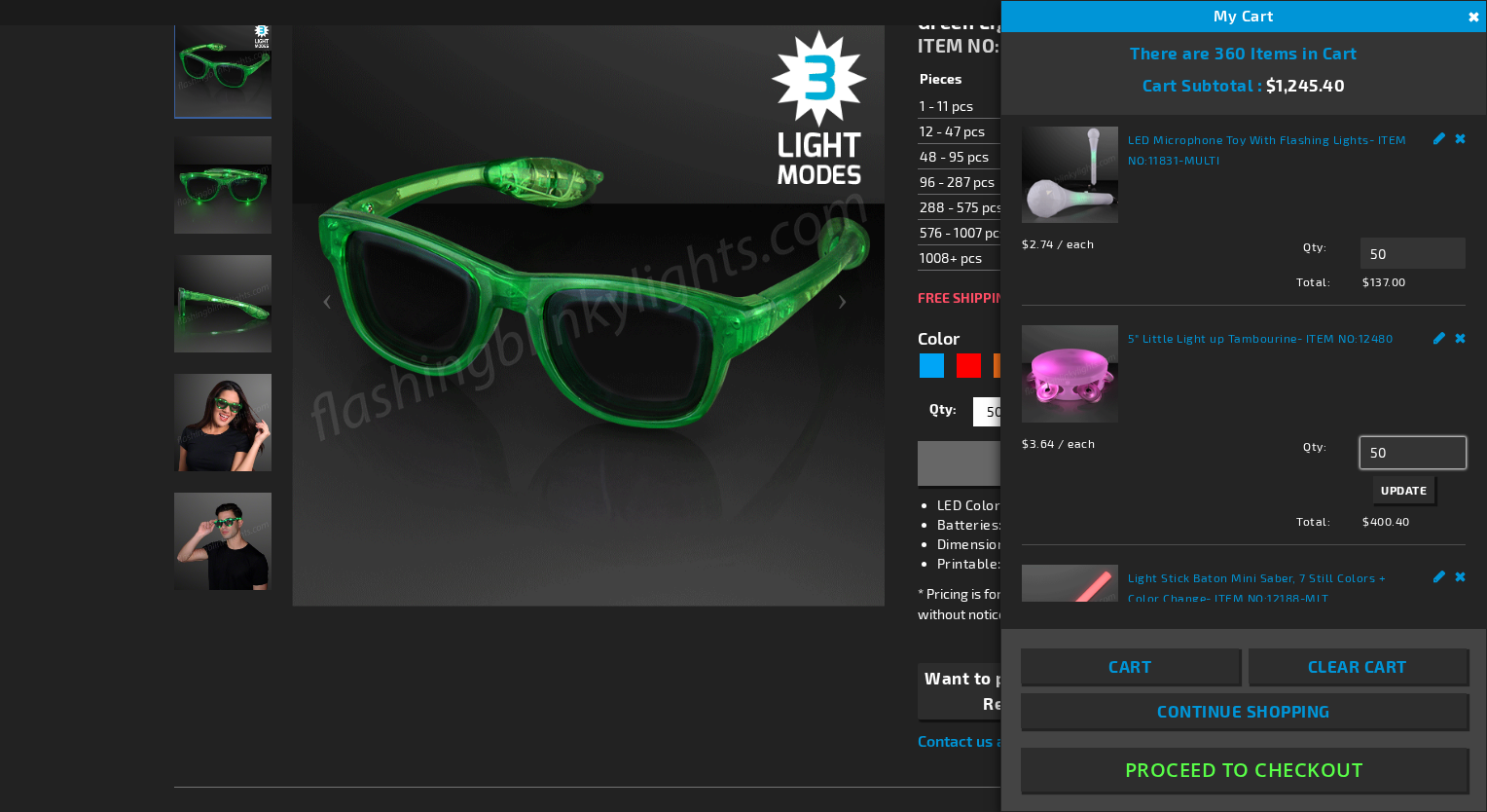
type input "50"
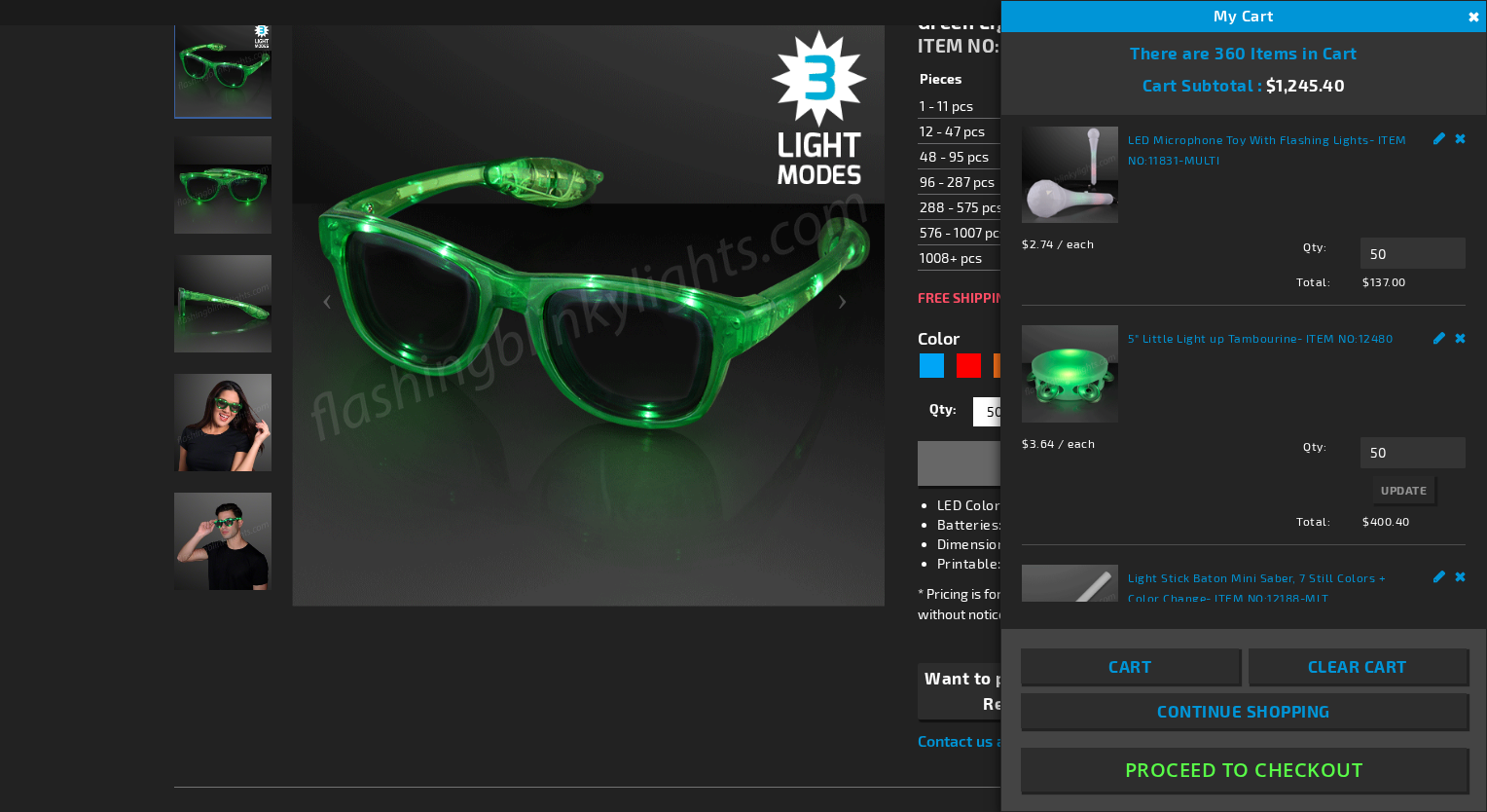
click at [1398, 482] on div "Qty 50 Update" at bounding box center [1344, 472] width 244 height 71
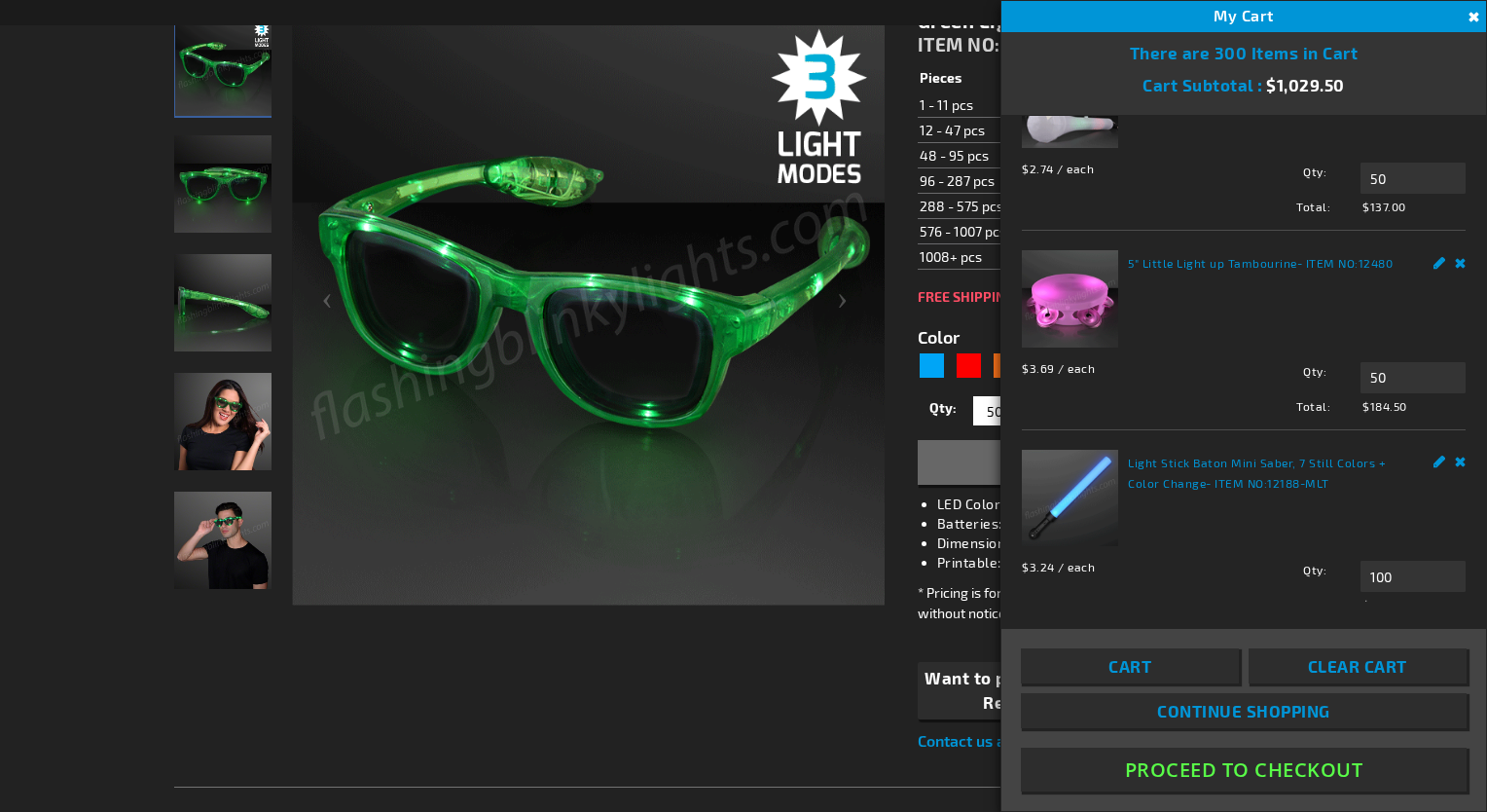
scroll to position [550, 0]
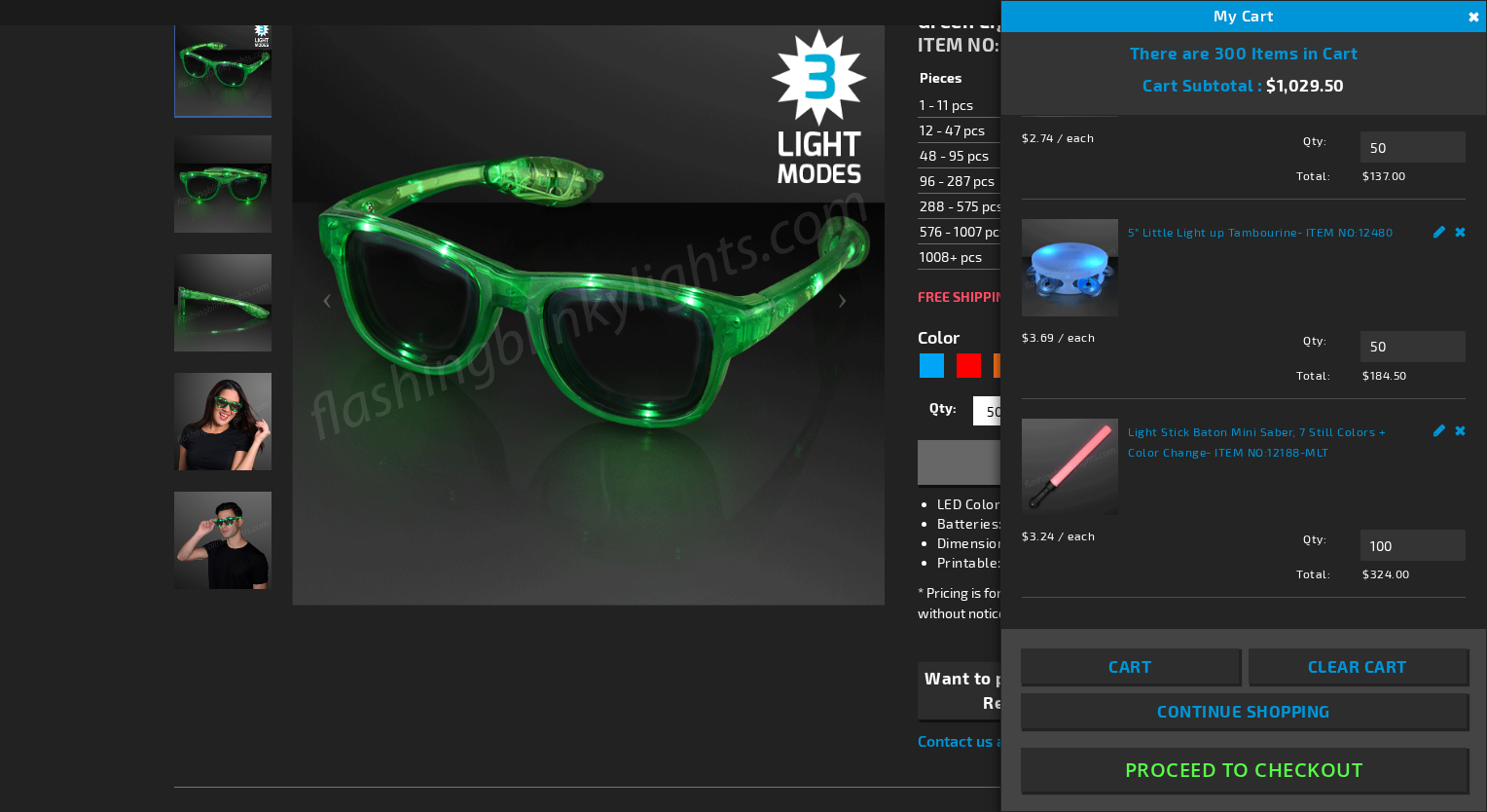
click at [1276, 424] on link "Light Stick Baton Mini Saber, 7 Still Colors + Color Change" at bounding box center [1257, 441] width 258 height 34
